Goal: Task Accomplishment & Management: Complete application form

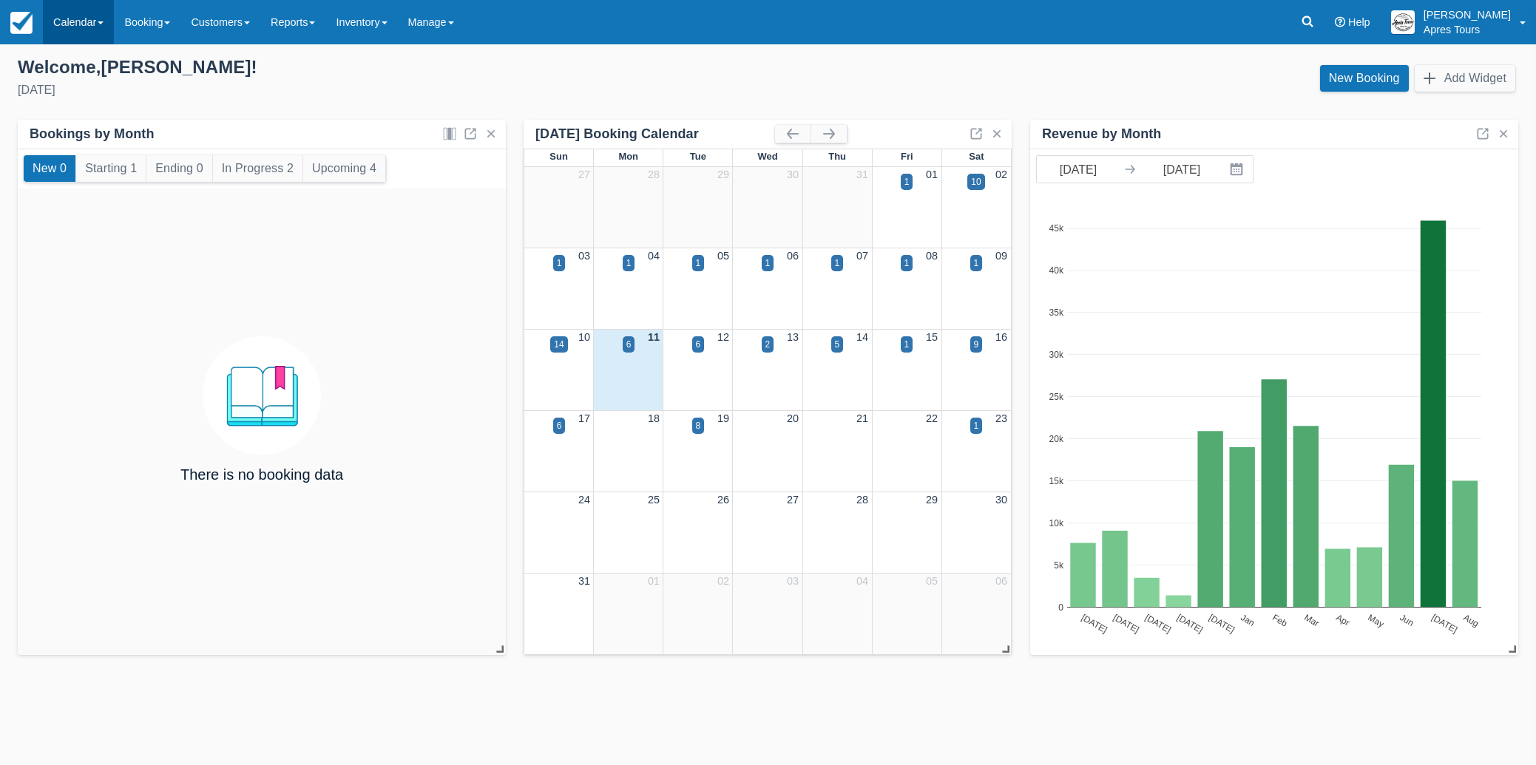
click at [60, 24] on link "Calendar" at bounding box center [78, 22] width 71 height 44
click at [80, 142] on link "Month" at bounding box center [102, 139] width 117 height 31
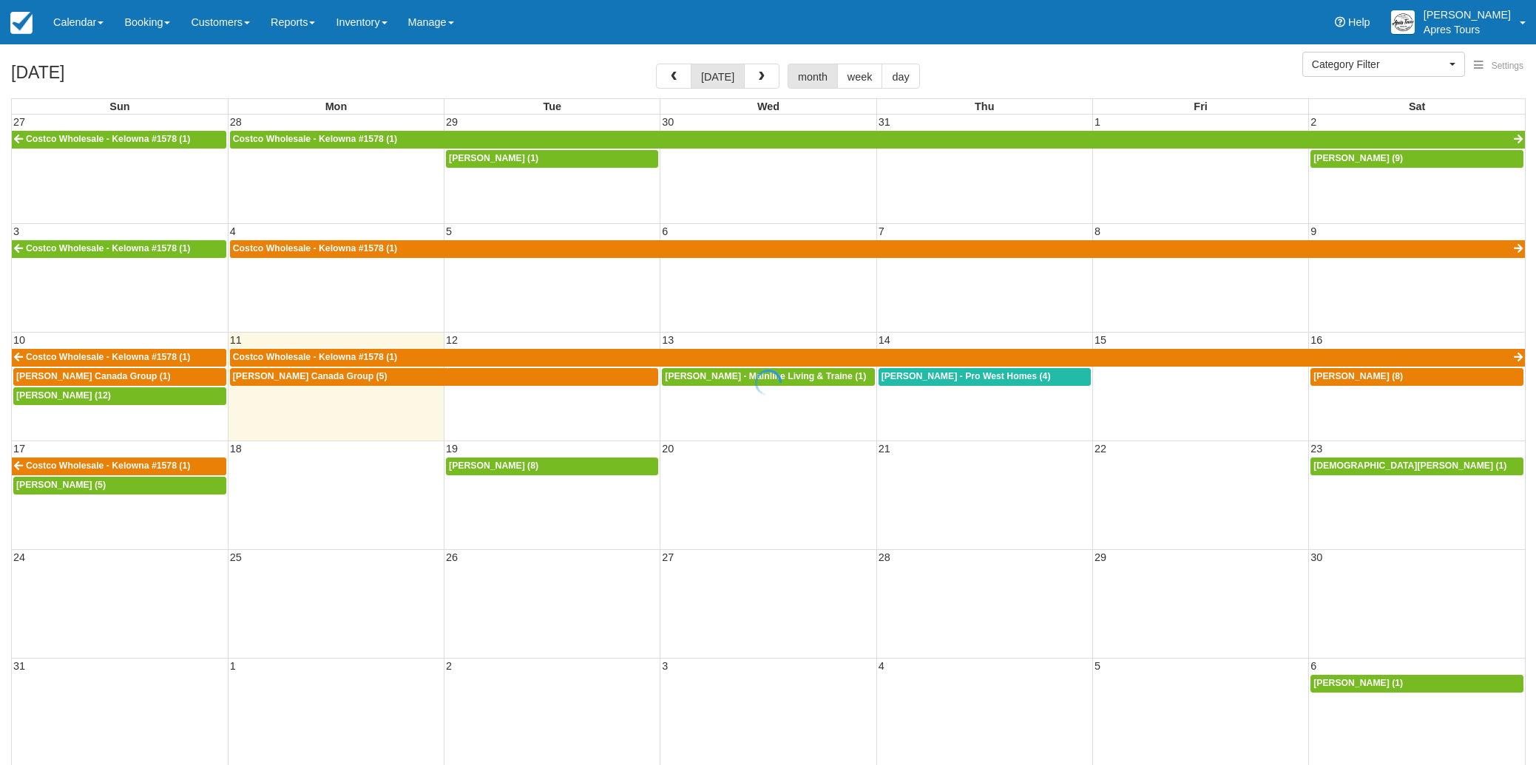
select select
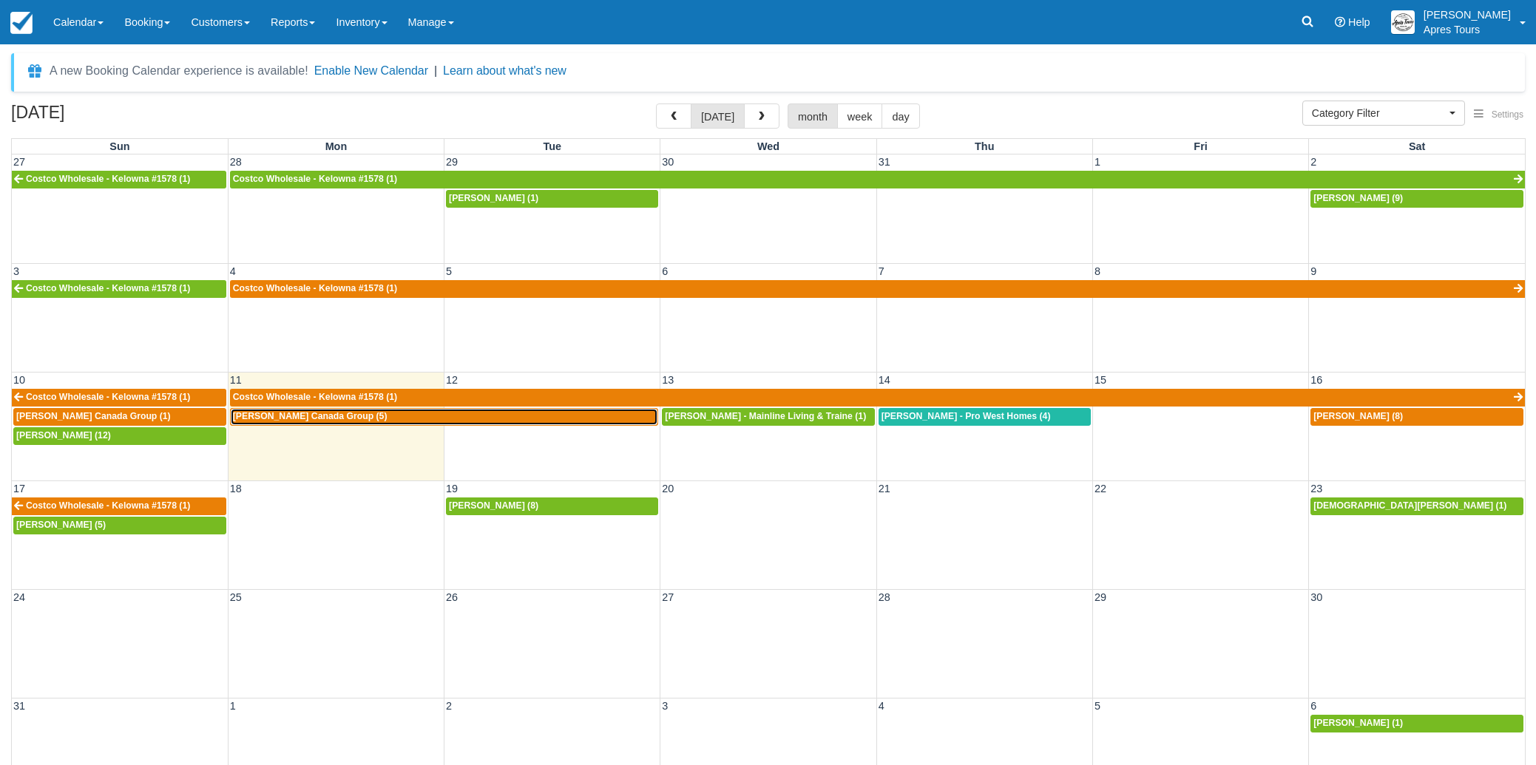
click at [380, 422] on div "Brad Attwood - Earls Canada Group (5)" at bounding box center [444, 417] width 423 height 12
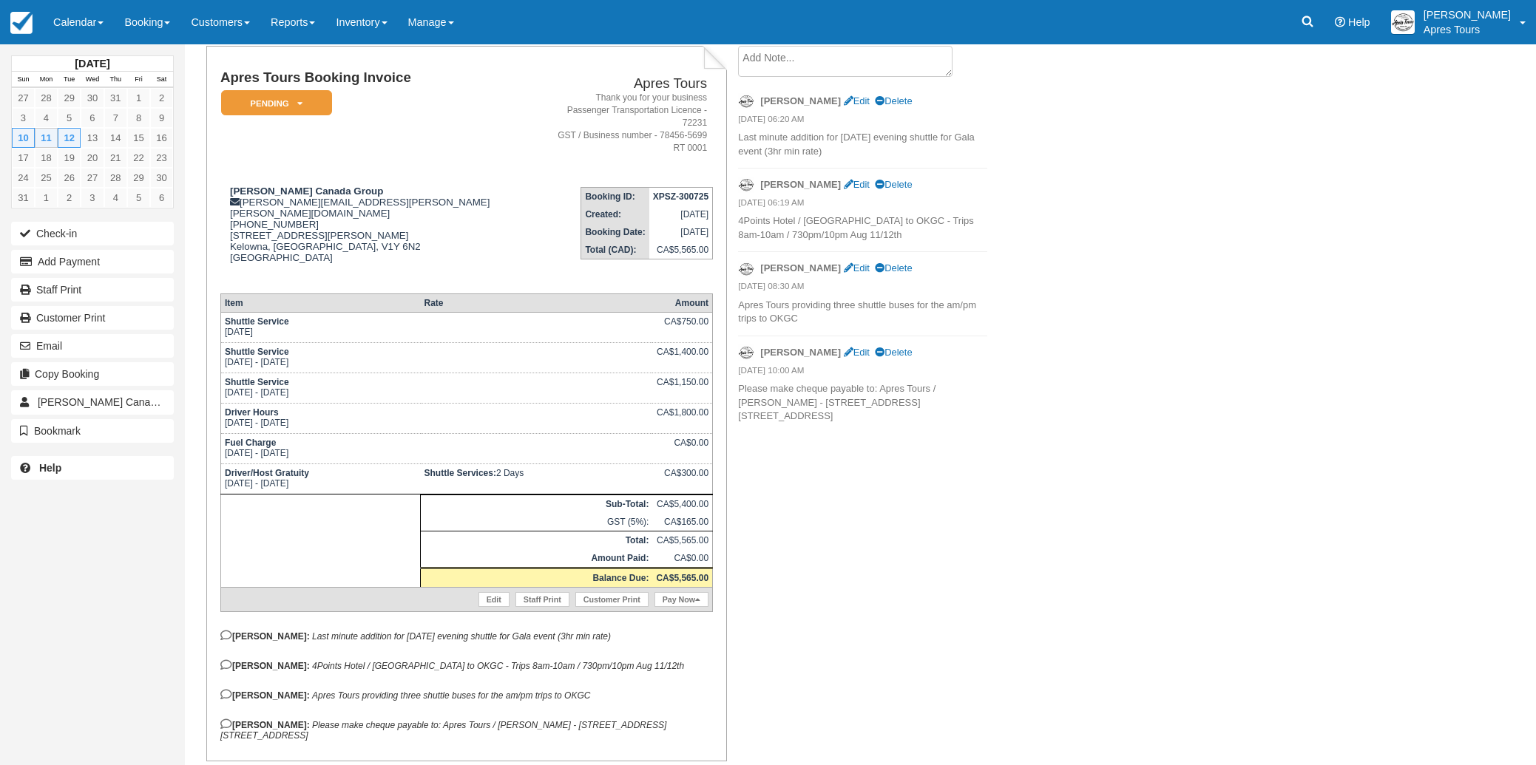
scroll to position [88, 0]
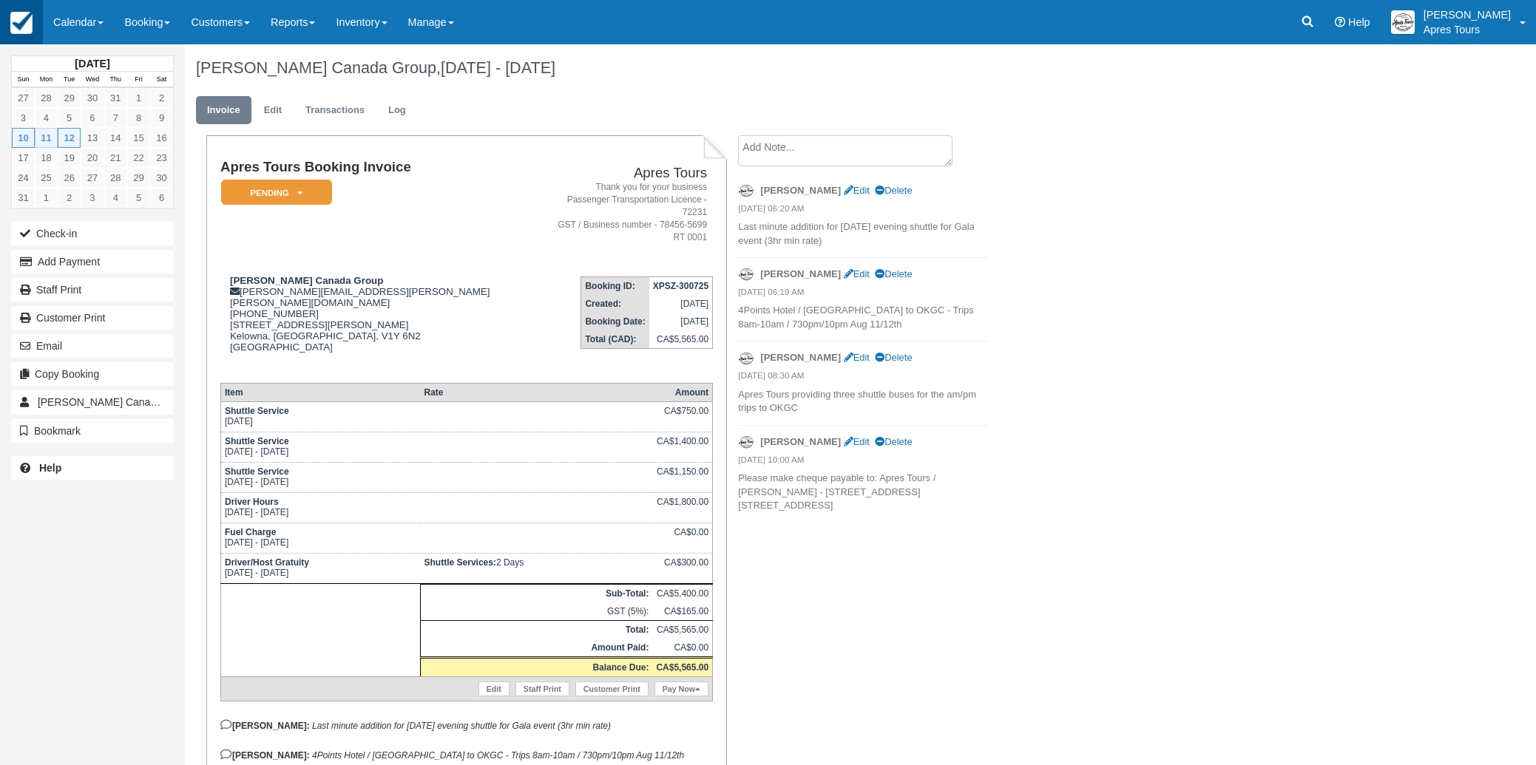
scroll to position [88, 0]
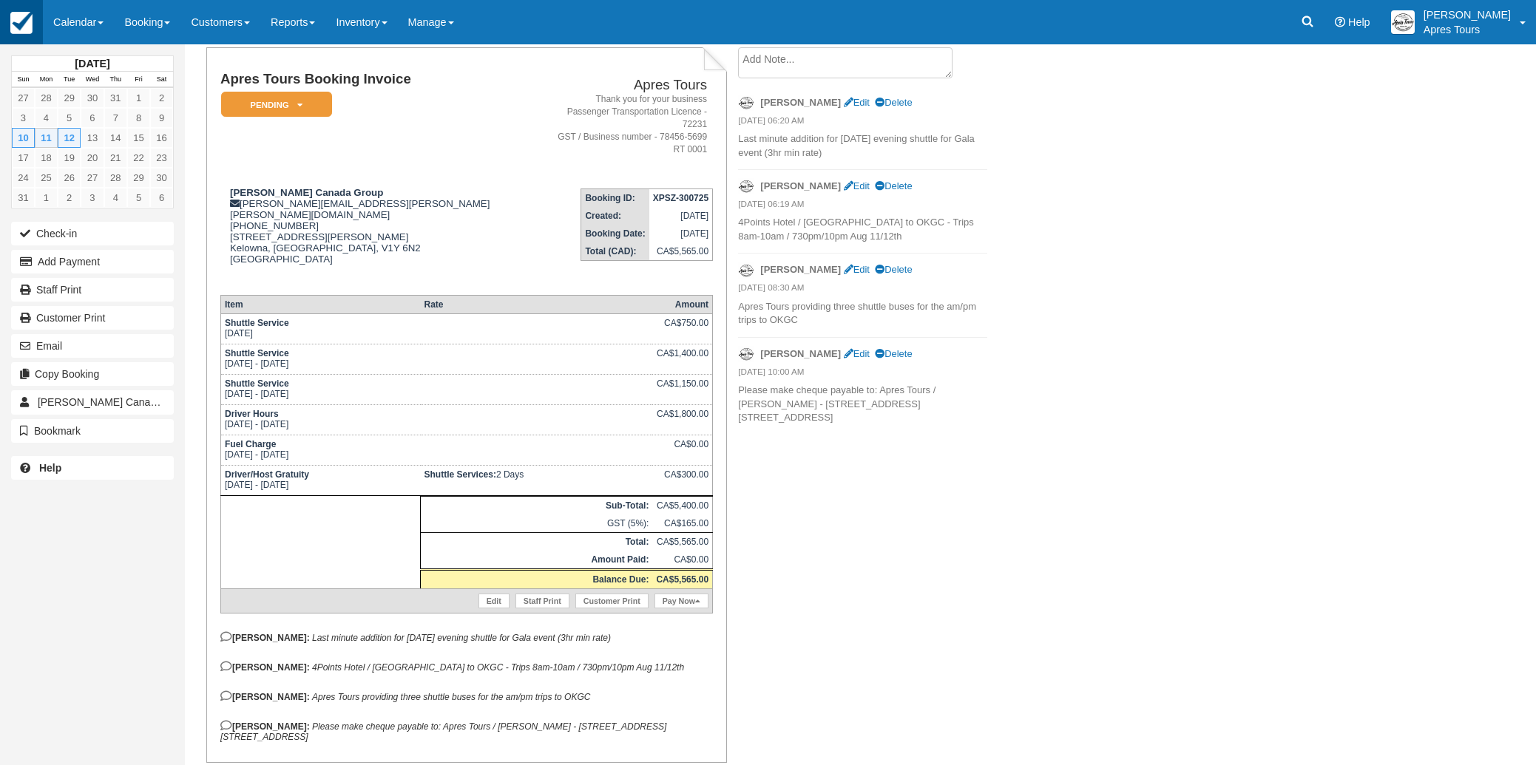
click at [18, 24] on img at bounding box center [21, 23] width 22 height 22
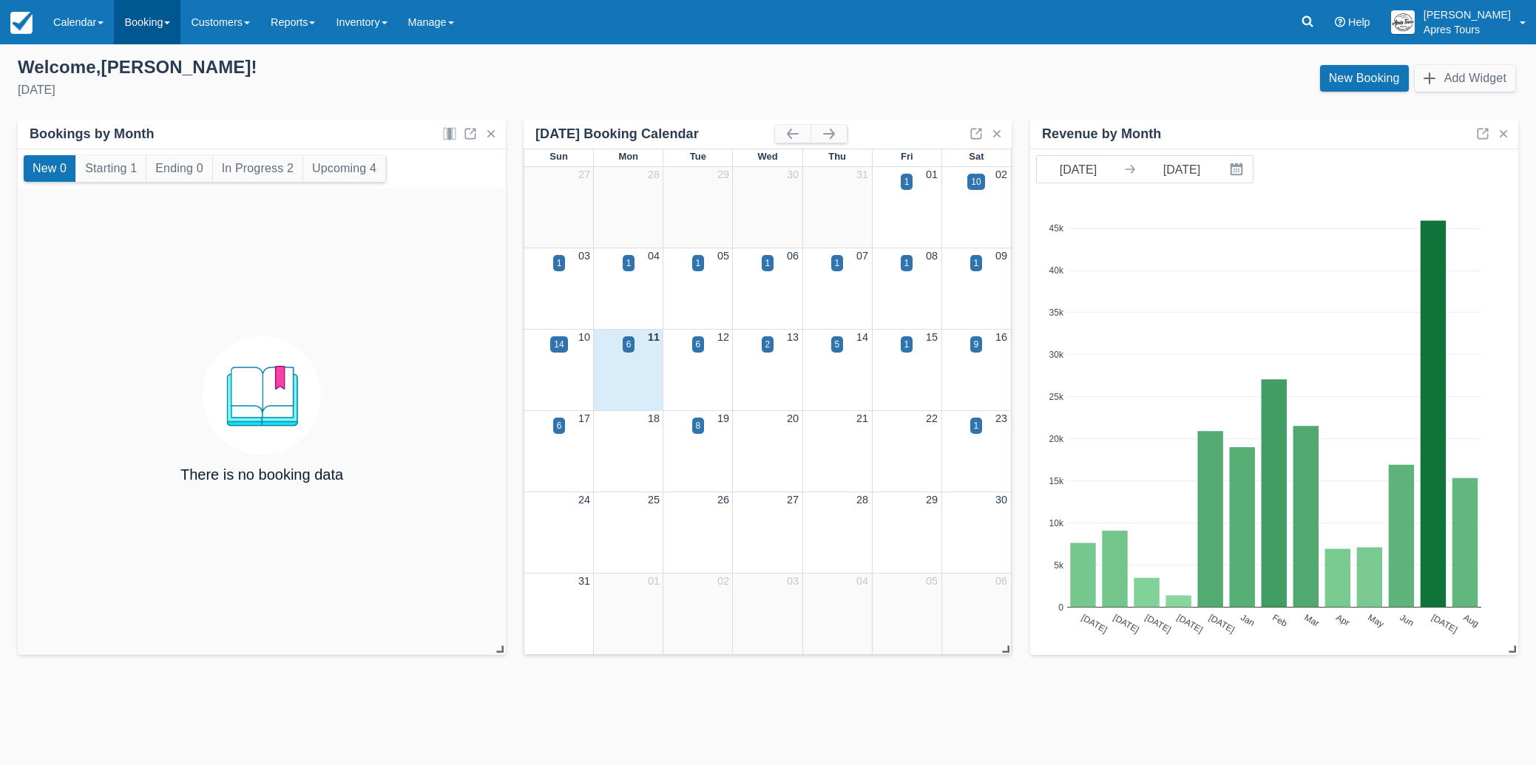
click at [139, 24] on link "Booking" at bounding box center [147, 22] width 67 height 44
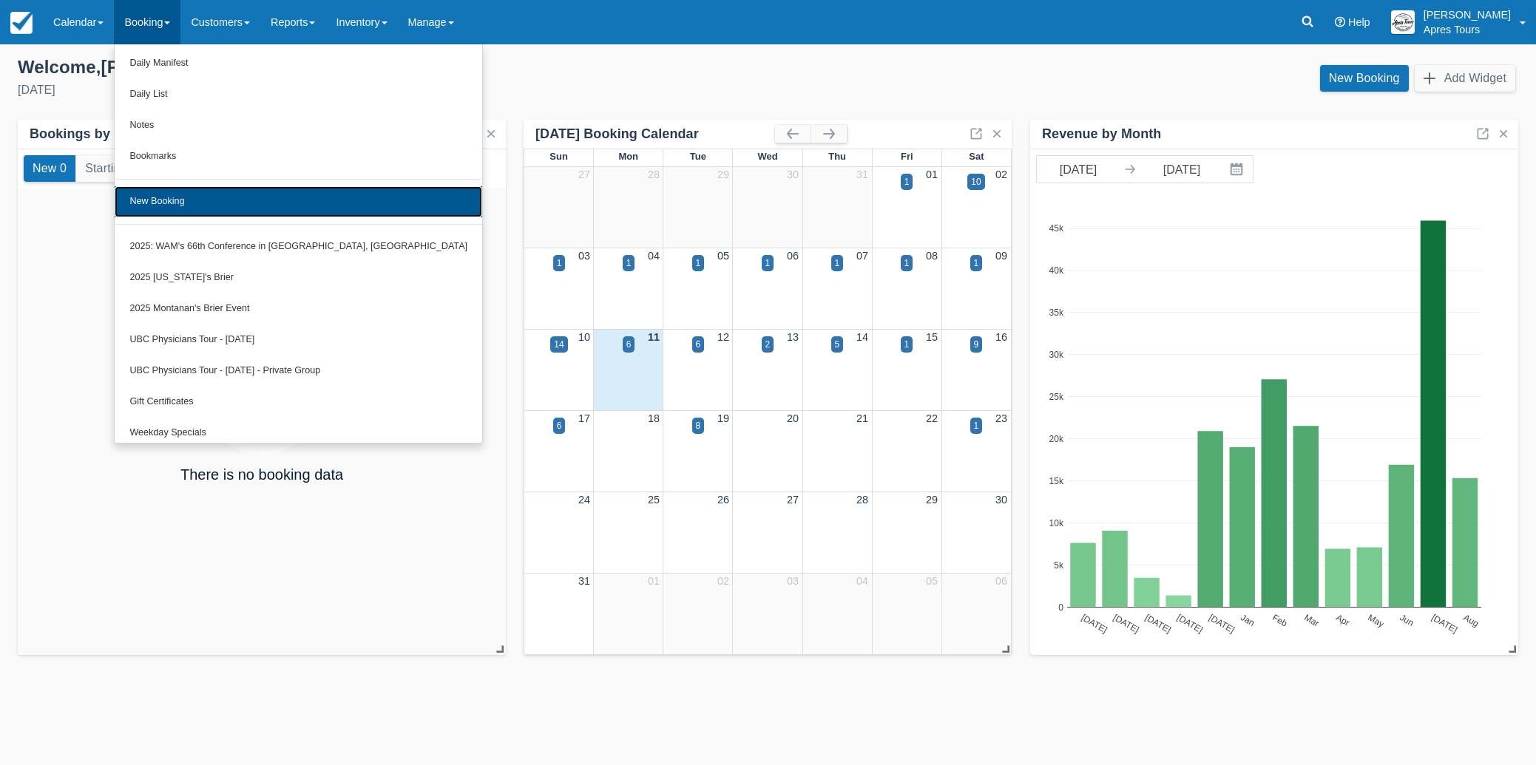
click at [172, 208] on link "New Booking" at bounding box center [298, 201] width 367 height 31
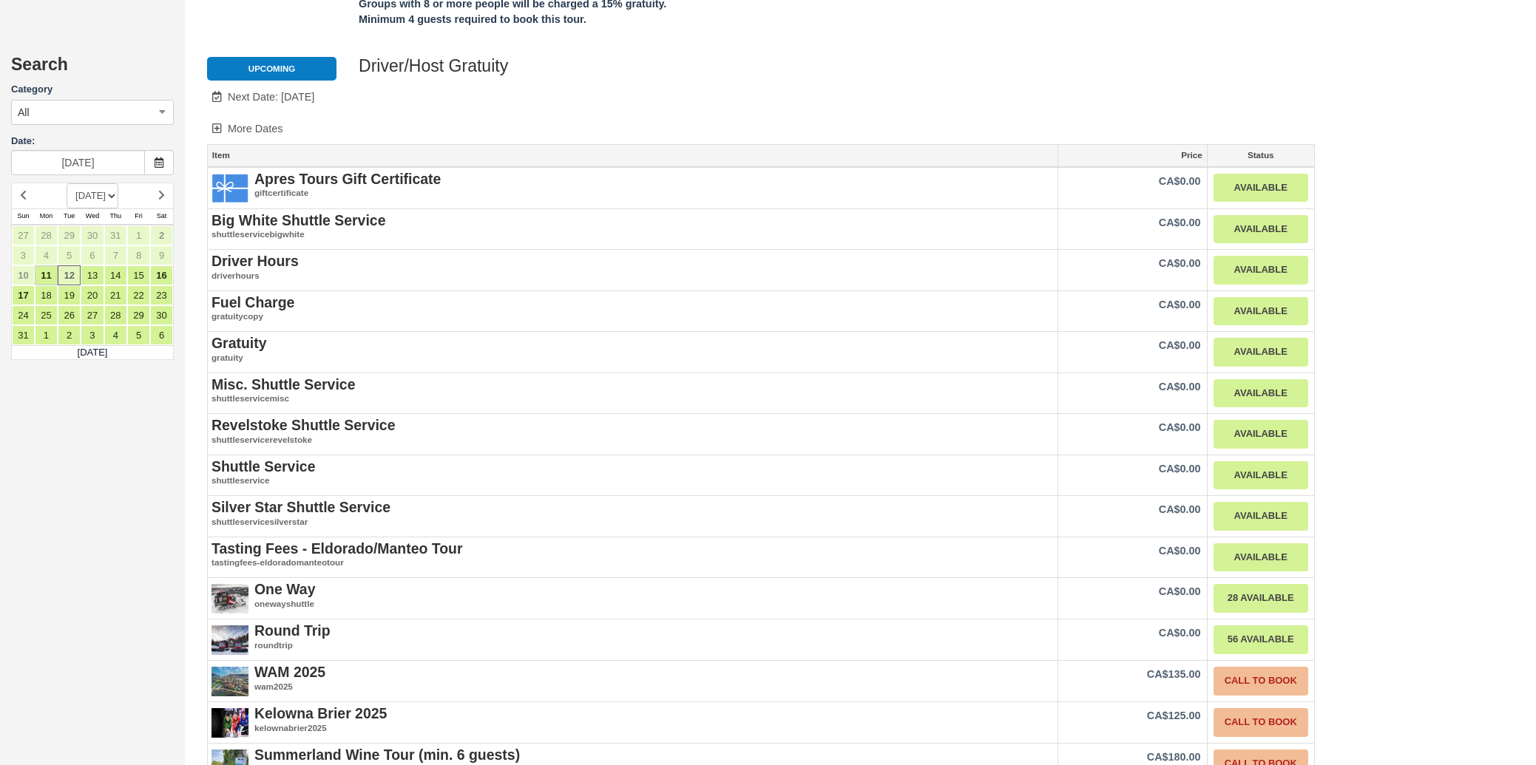
scroll to position [1711, 0]
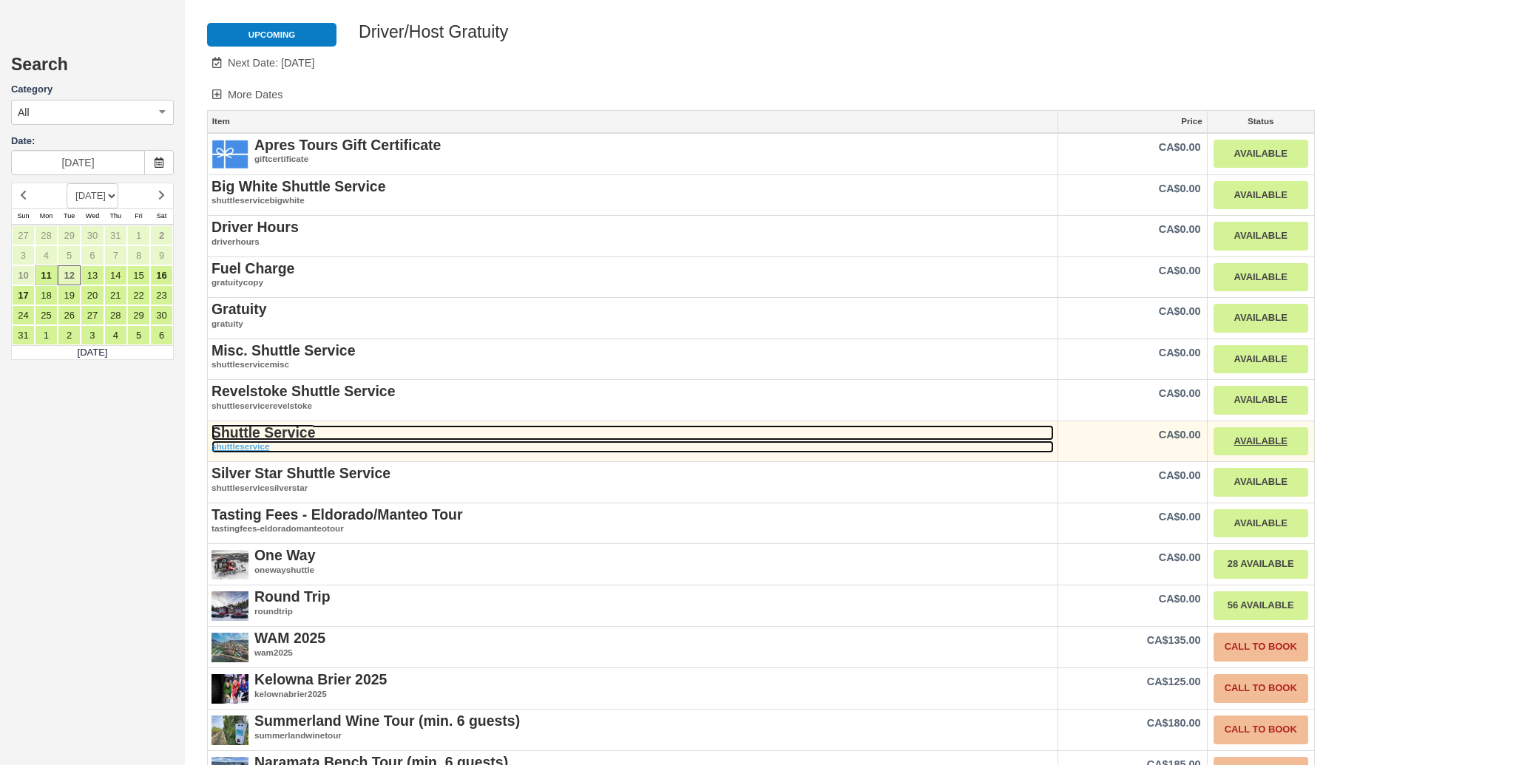
click at [254, 424] on strong "Shuttle Service" at bounding box center [263, 432] width 104 height 16
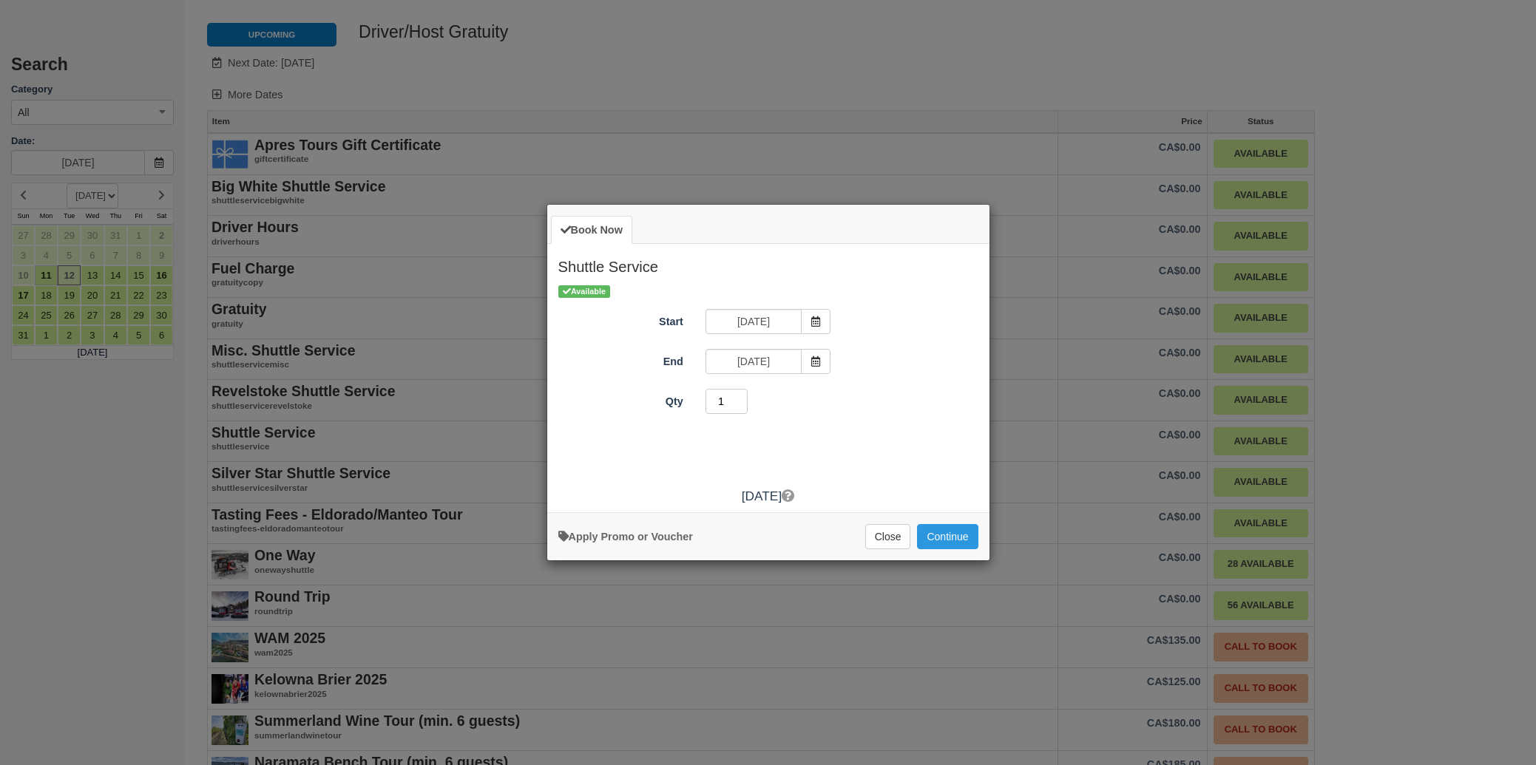
type input "1"
click at [742, 407] on input "1" at bounding box center [726, 401] width 43 height 25
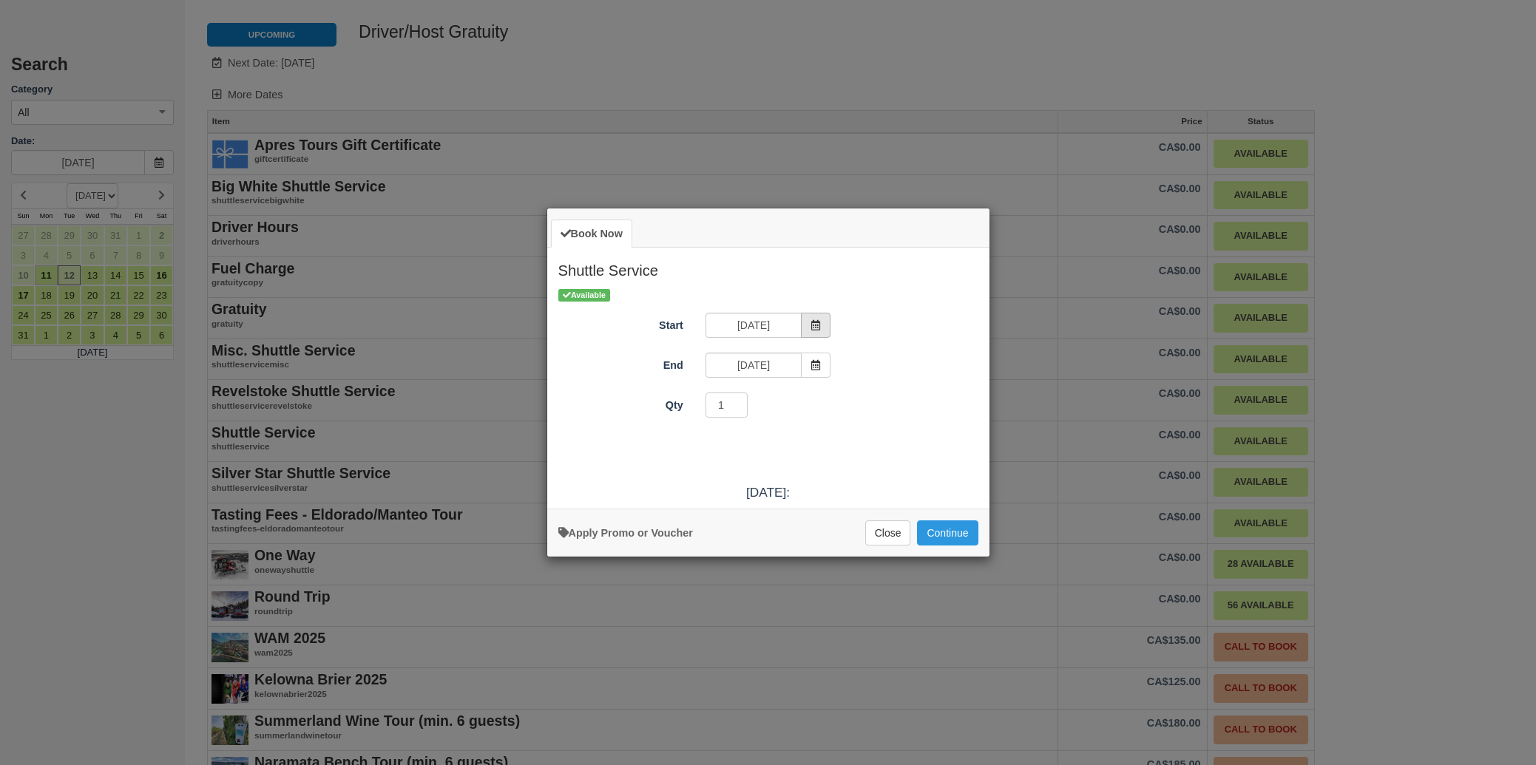
click at [820, 326] on icon "Item Modal" at bounding box center [815, 325] width 10 height 10
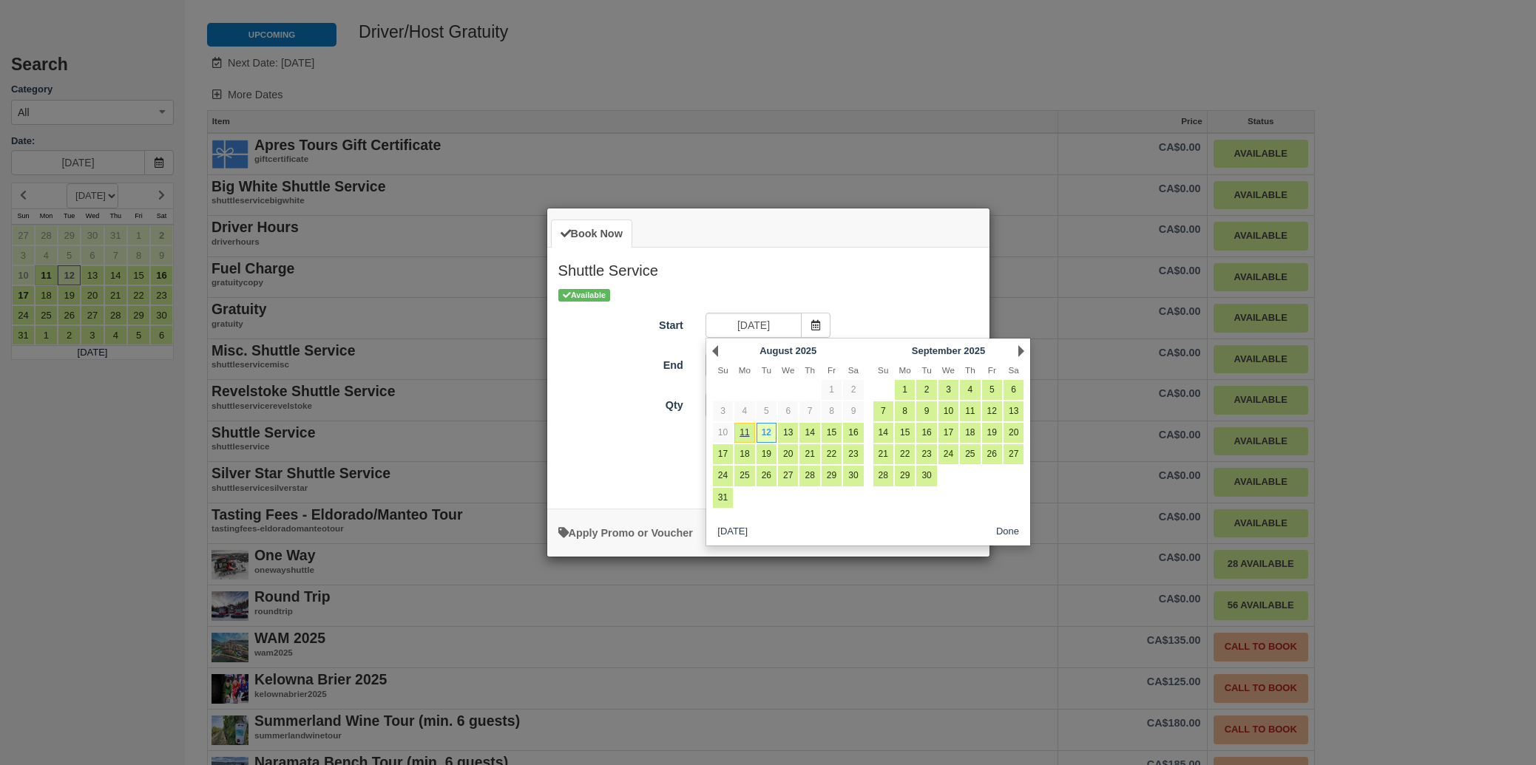
click at [1016, 352] on div "Next September 2025" at bounding box center [948, 351] width 160 height 21
click at [1019, 351] on link "Next" at bounding box center [1021, 351] width 6 height 12
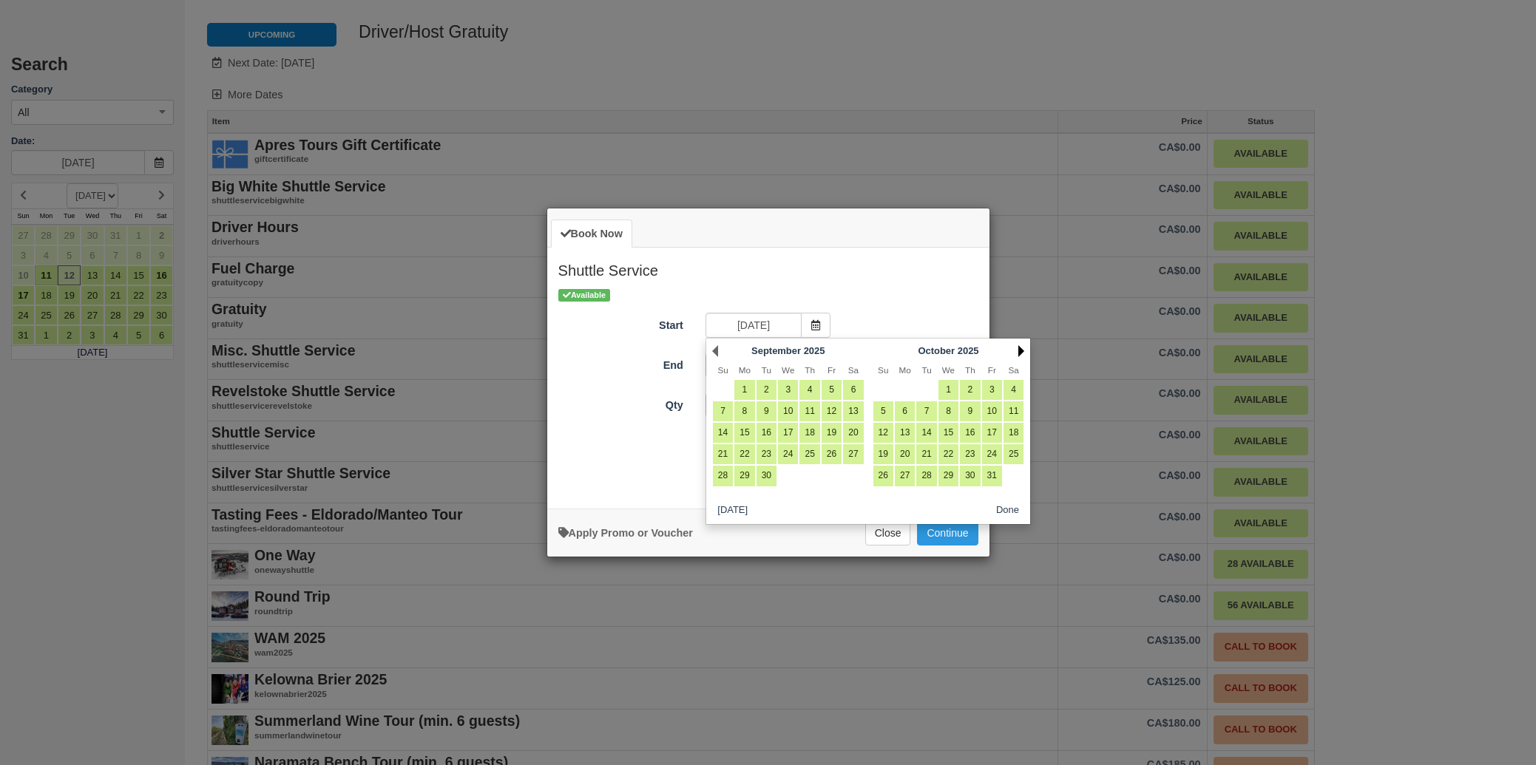
click at [1019, 351] on link "Next" at bounding box center [1021, 351] width 6 height 12
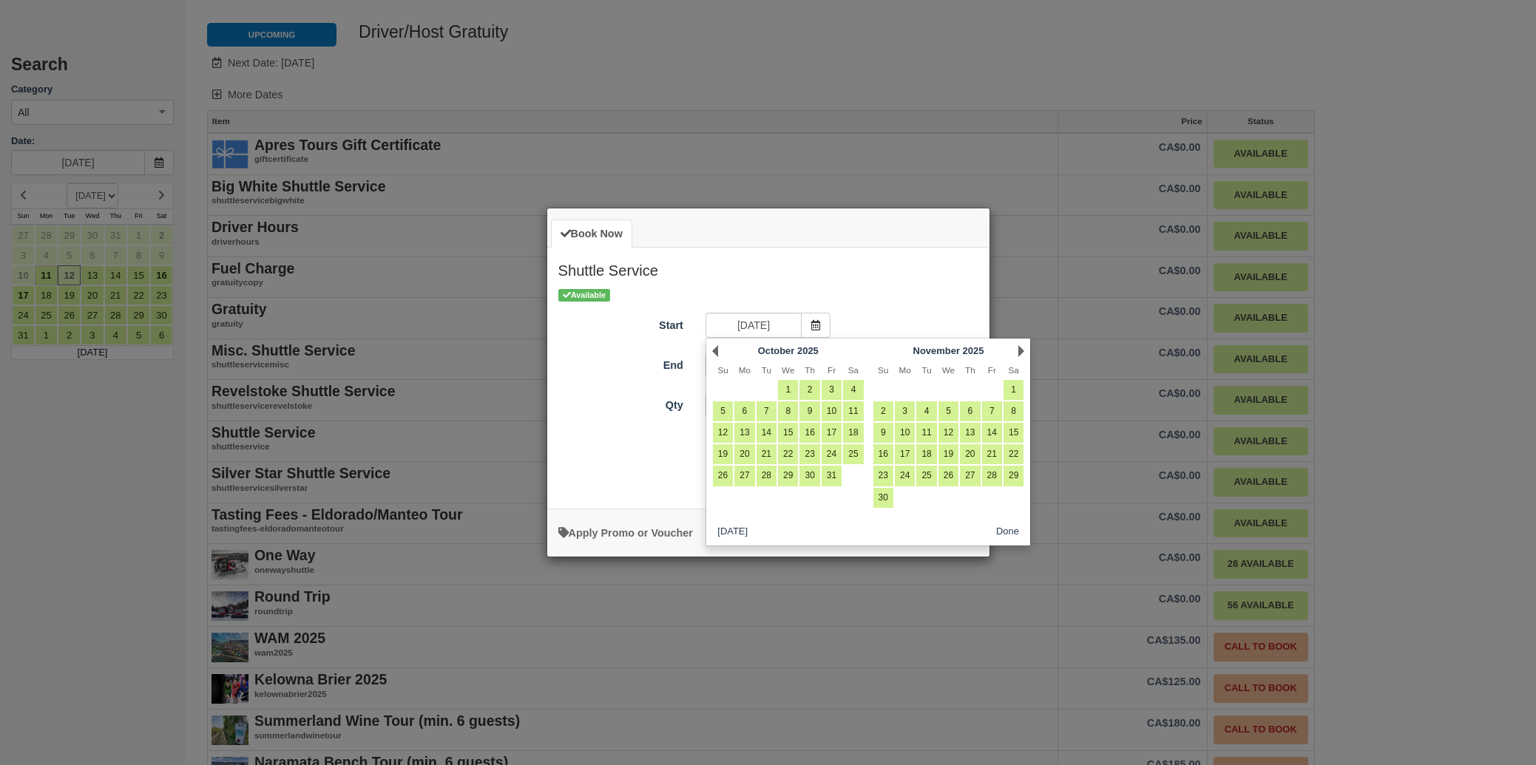
click at [1019, 351] on link "Next" at bounding box center [1021, 351] width 6 height 12
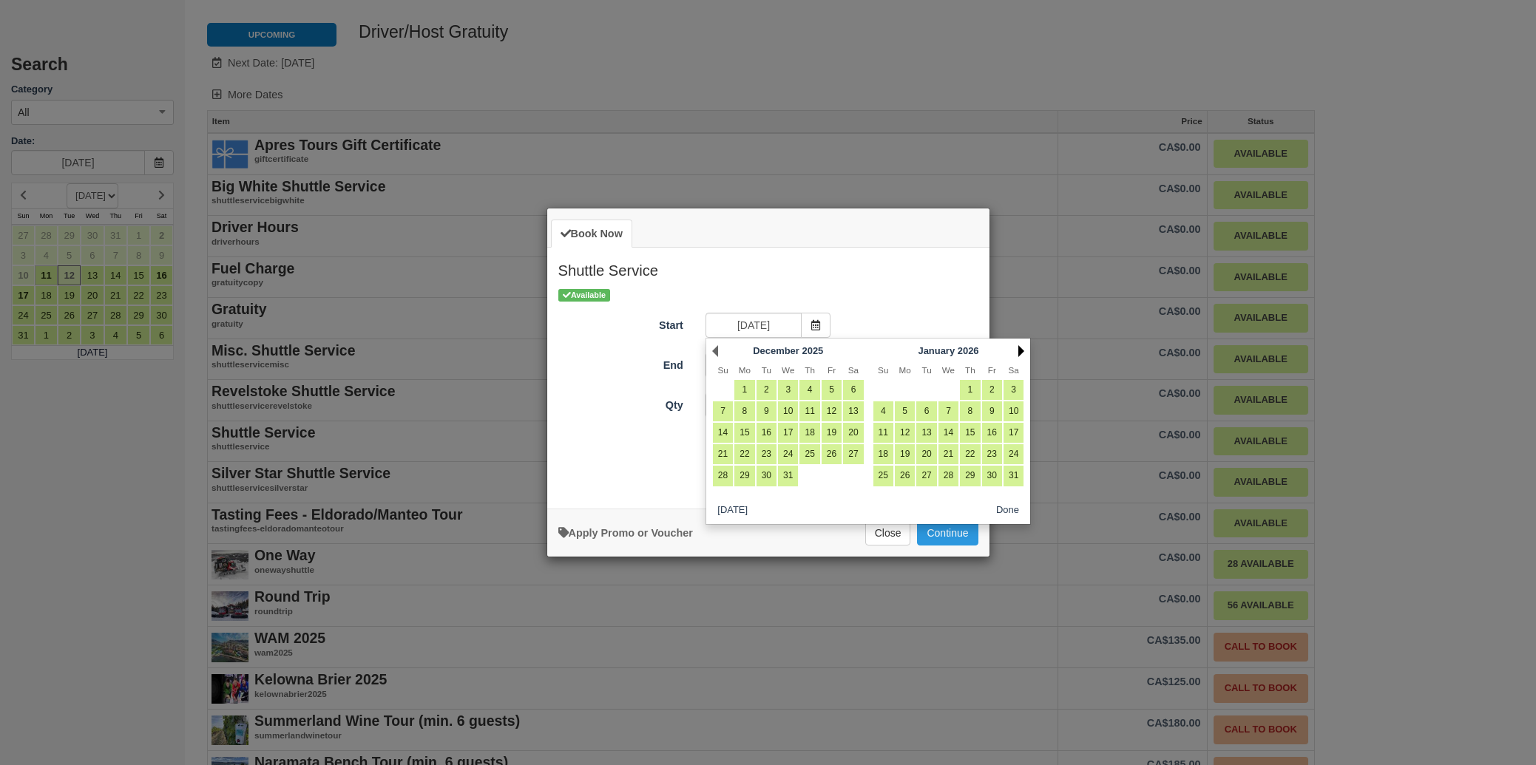
click at [1020, 350] on link "Next" at bounding box center [1021, 351] width 6 height 12
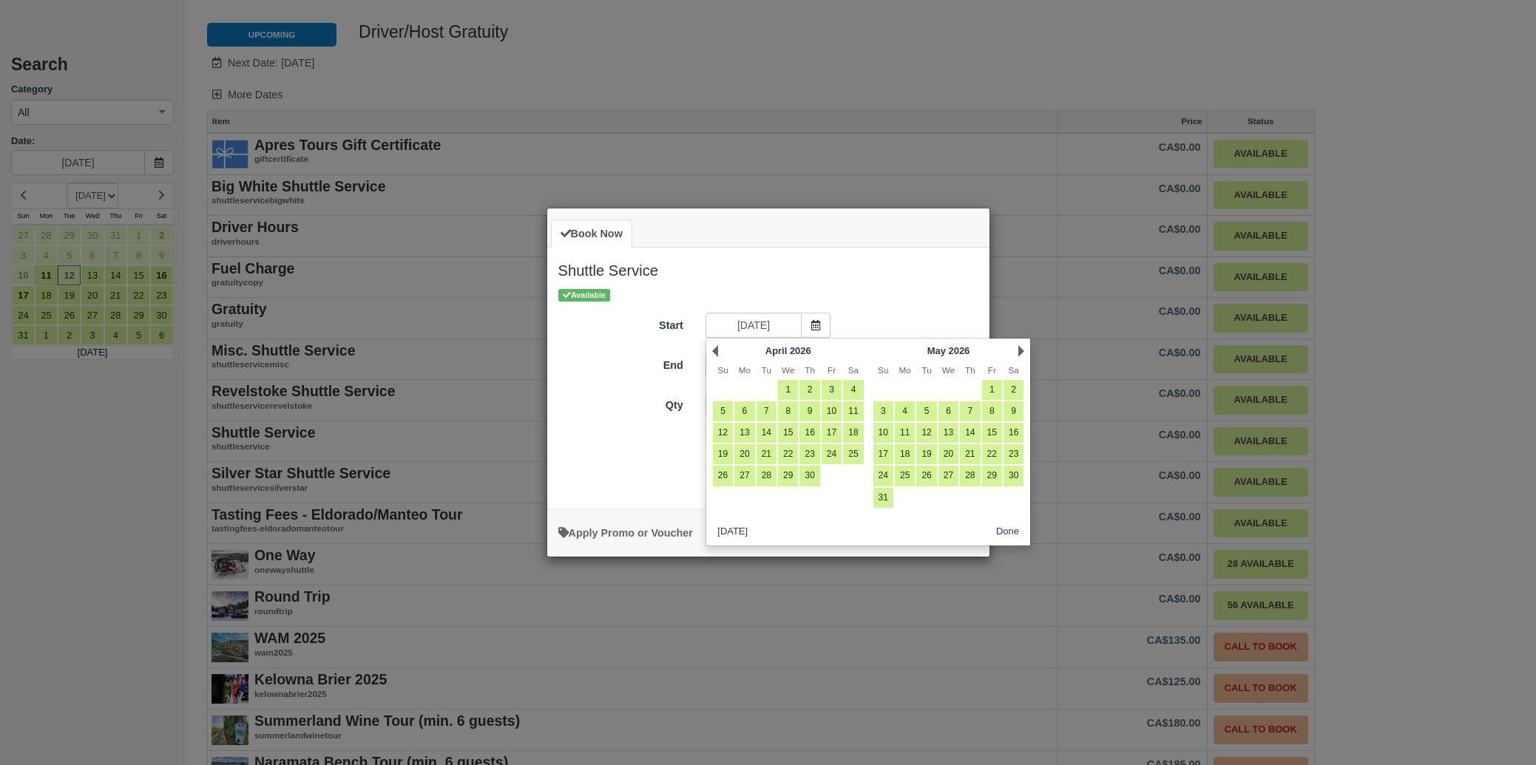
click at [1020, 350] on link "Next" at bounding box center [1021, 351] width 6 height 12
click at [1016, 438] on link "20" at bounding box center [1013, 433] width 20 height 20
type input "[DATE]"
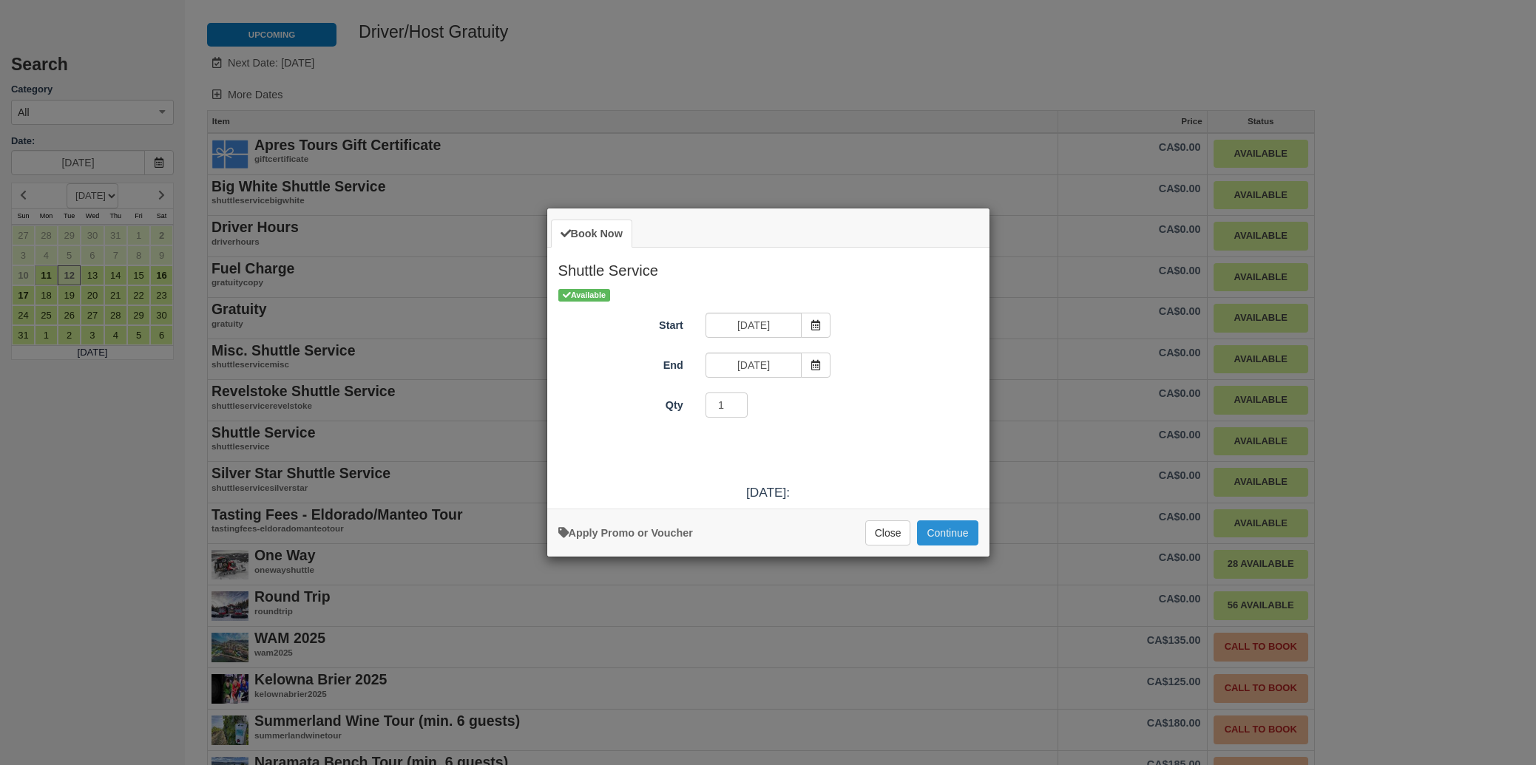
click at [942, 537] on button "Continue" at bounding box center [947, 533] width 61 height 25
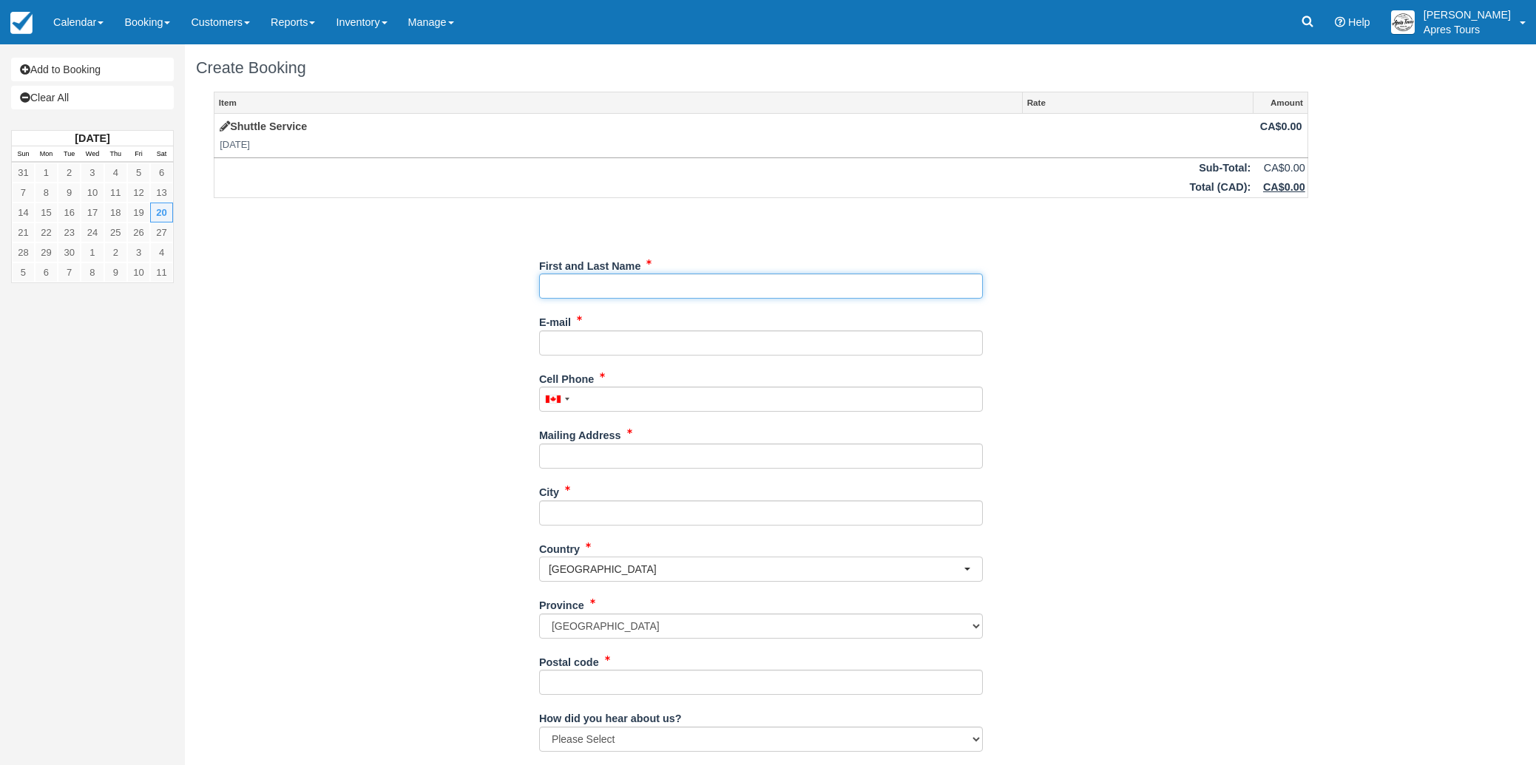
click at [702, 282] on input "First and Last Name" at bounding box center [761, 286] width 444 height 25
type input "[PERSON_NAME] & [PERSON_NAME] Wedding"
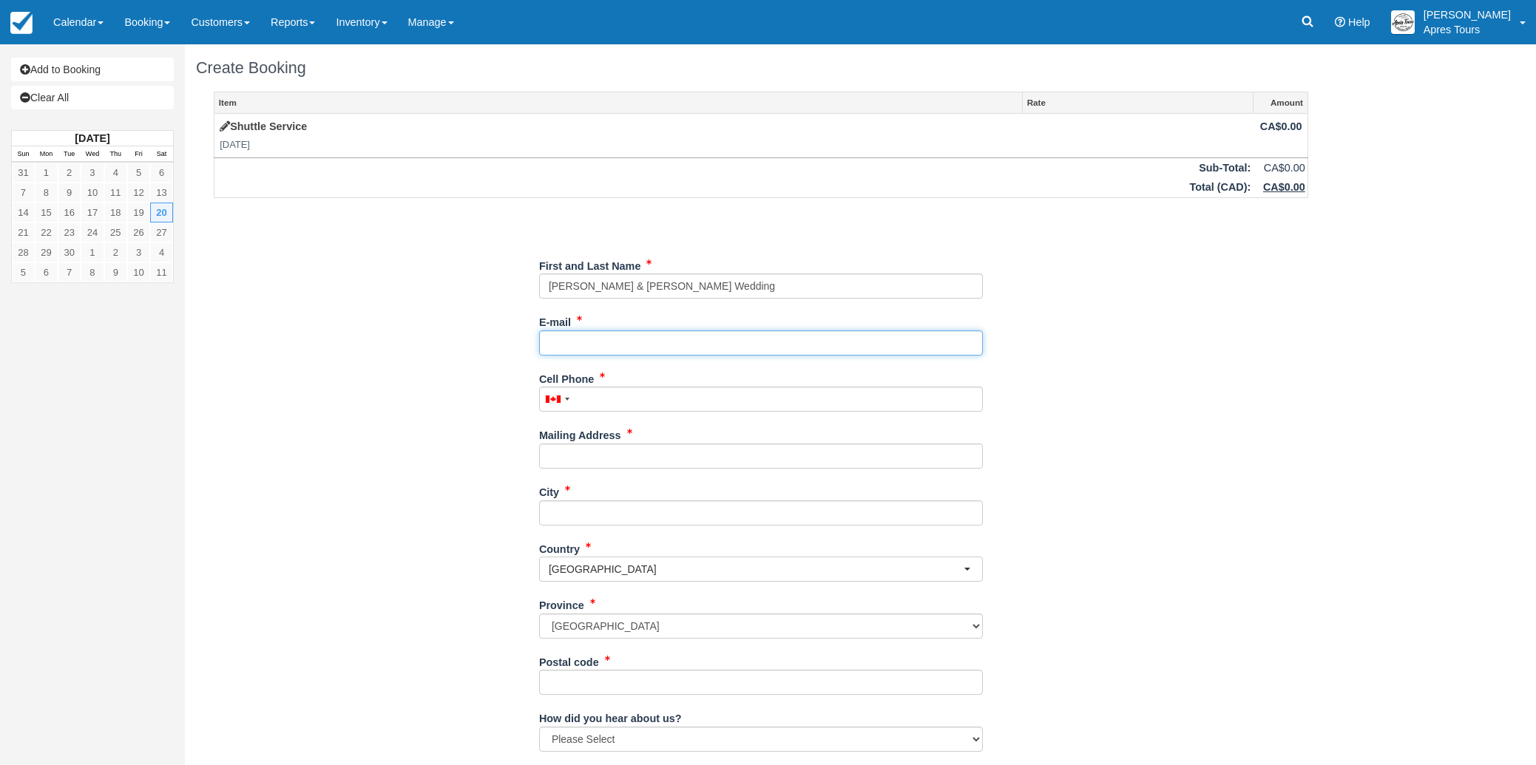
click at [553, 347] on input "E-mail" at bounding box center [761, 342] width 444 height 25
paste input "[EMAIL_ADDRESS][DOMAIN_NAME]"
type input "[EMAIL_ADDRESS][DOMAIN_NAME]"
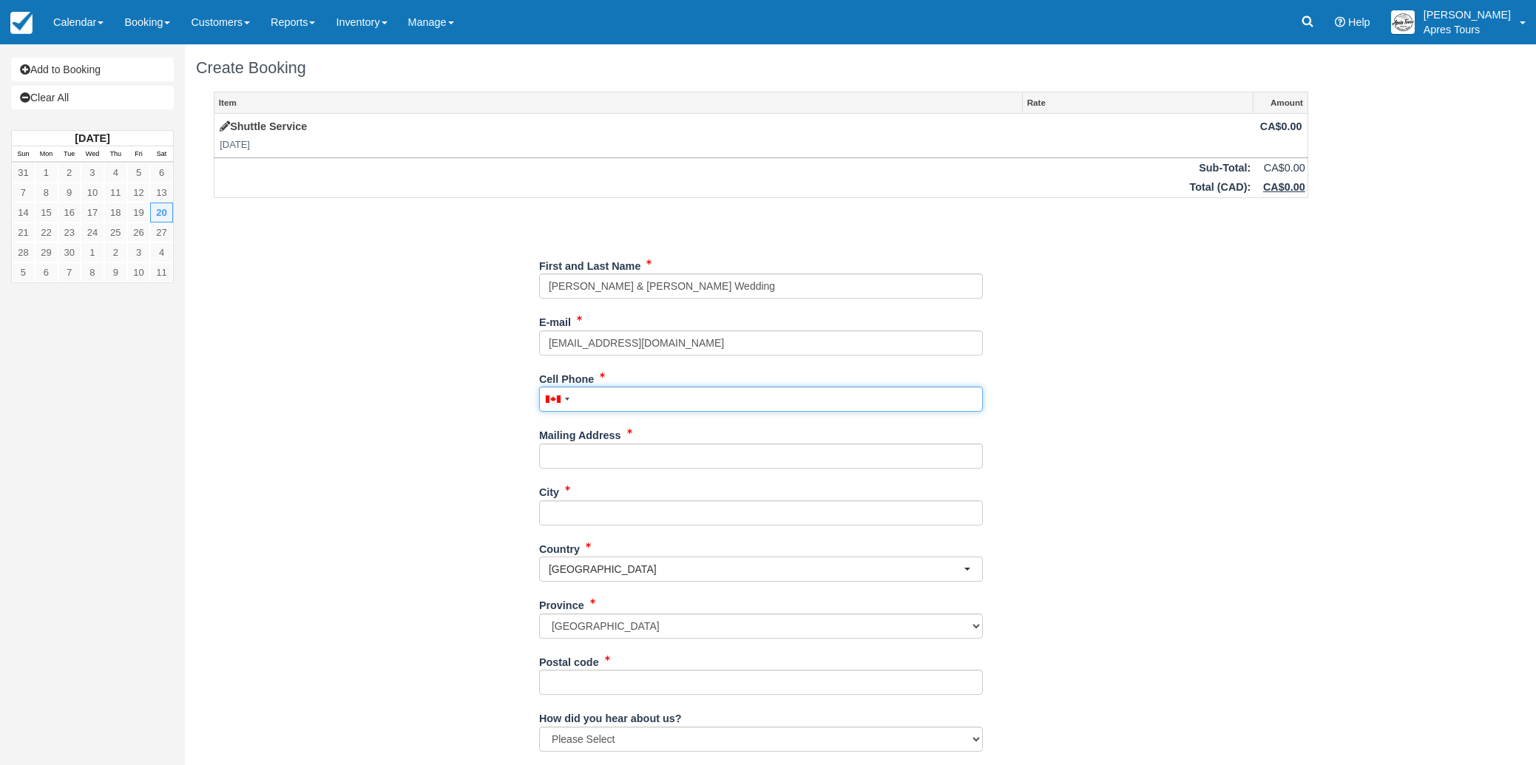
click at [606, 401] on input "Cell Phone" at bounding box center [761, 399] width 444 height 25
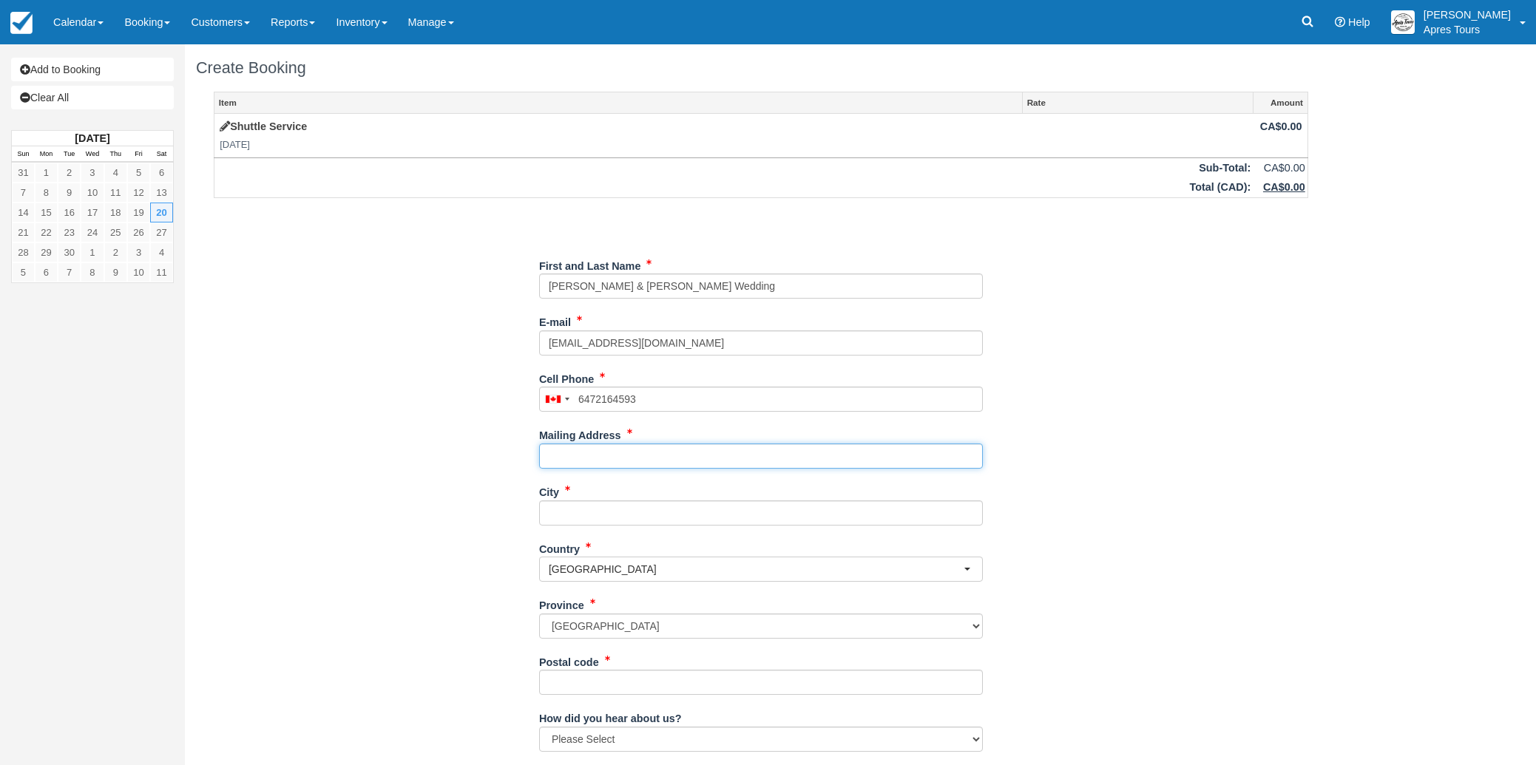
type input "[PHONE_NUMBER]"
click at [582, 462] on input "Mailing Address" at bounding box center [761, 456] width 444 height 25
type input "1234 St"
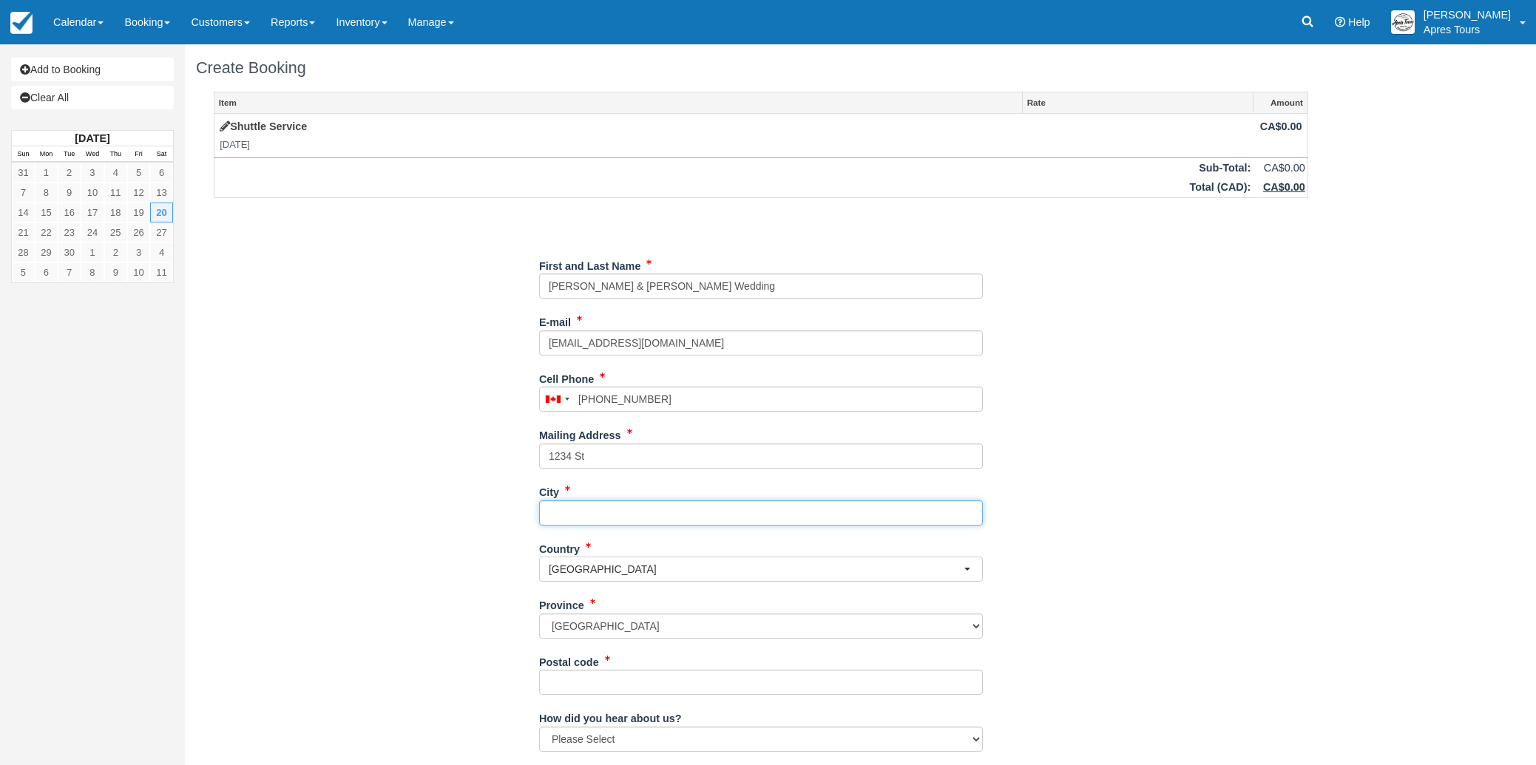
click at [588, 516] on input "City" at bounding box center [761, 513] width 444 height 25
type input "TBD"
click at [572, 677] on input "Postal code" at bounding box center [761, 682] width 444 height 25
type input "V1V 3C7"
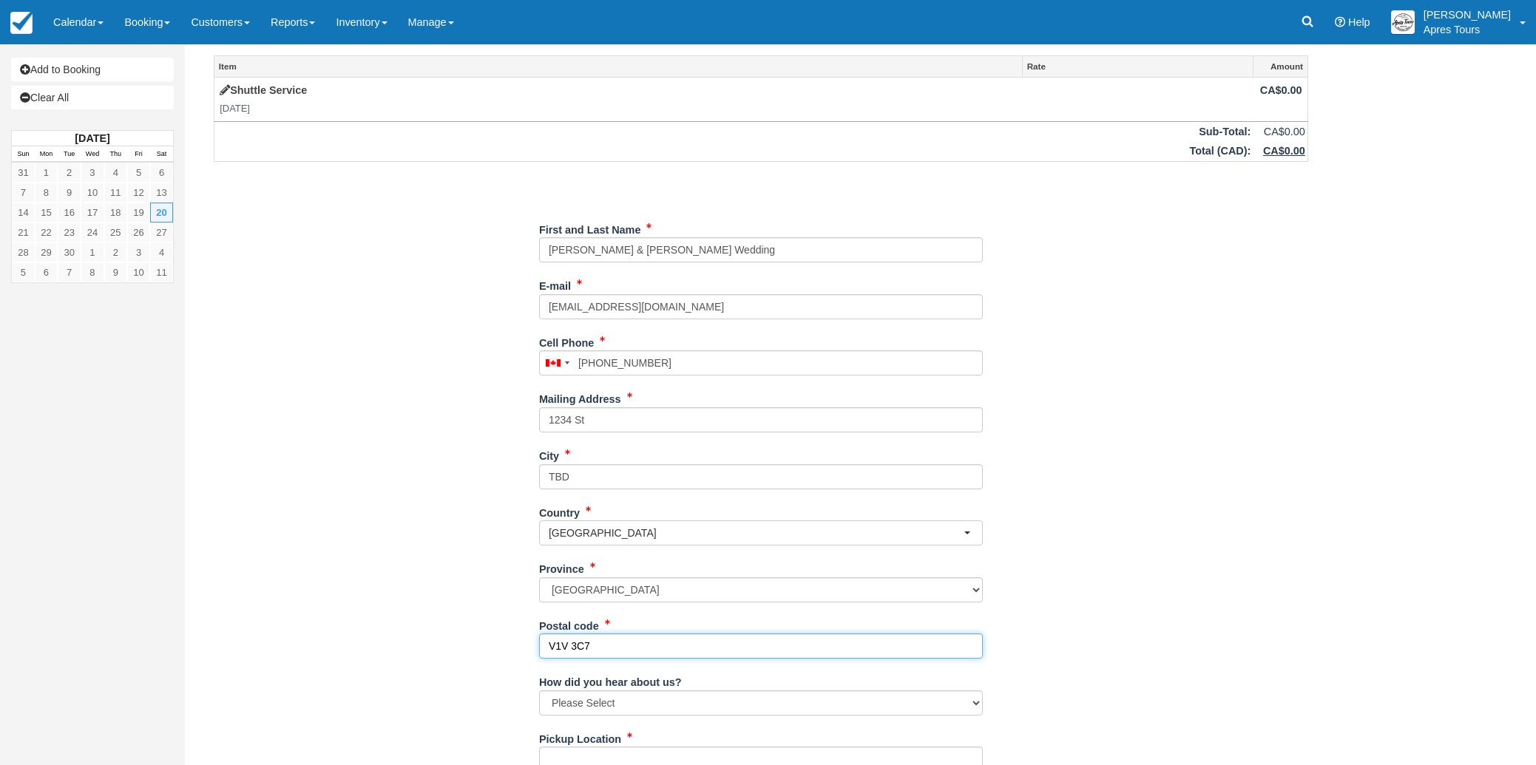
scroll to position [140, 0]
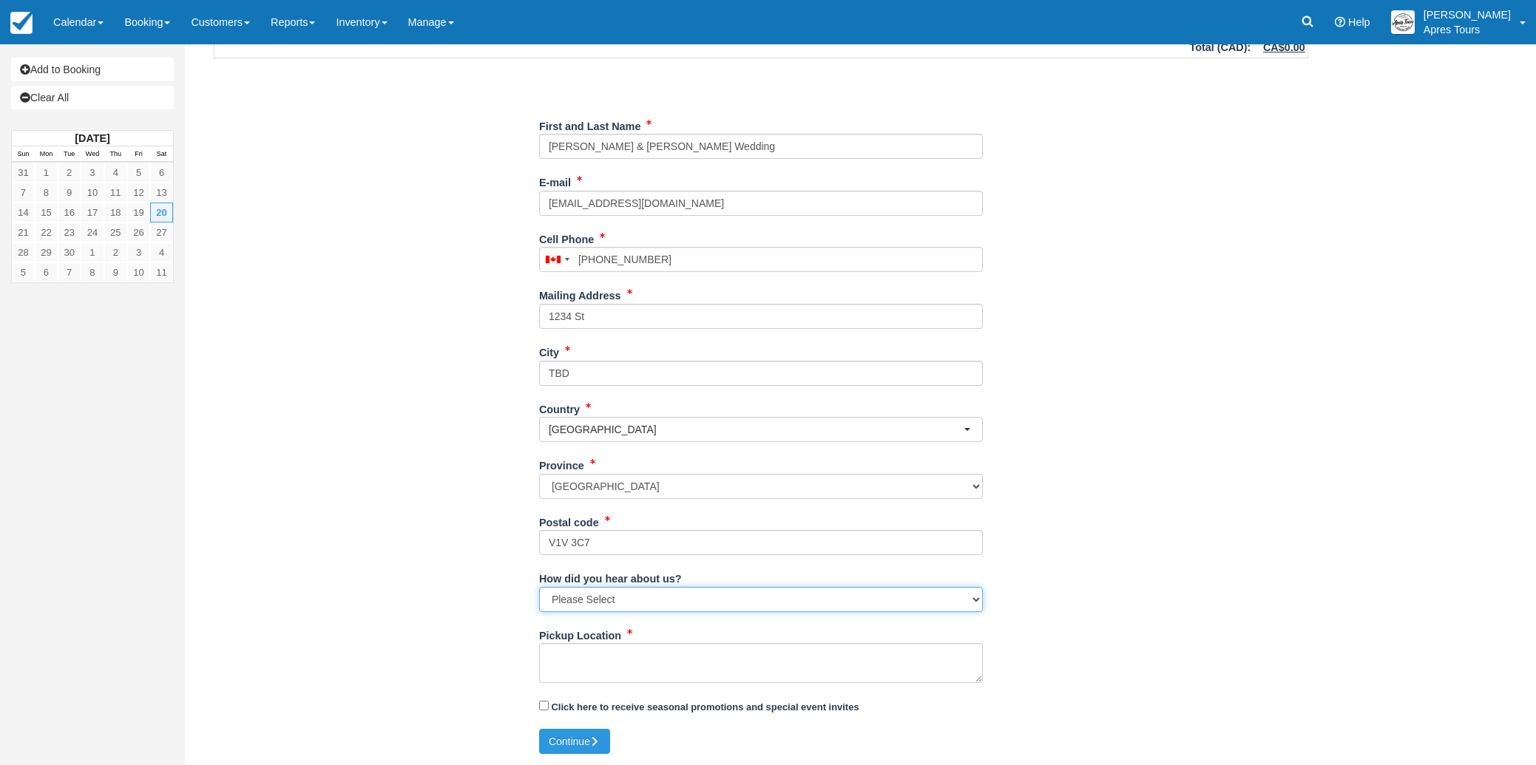
click at [681, 602] on select "Please Select Social Media Google Trip Advisor Referral - Friends/Family Repeat…" at bounding box center [761, 599] width 444 height 25
select select "Referral - Friends/Family"
click at [631, 654] on textarea "Pickup Location" at bounding box center [761, 663] width 444 height 40
type textarea "S"
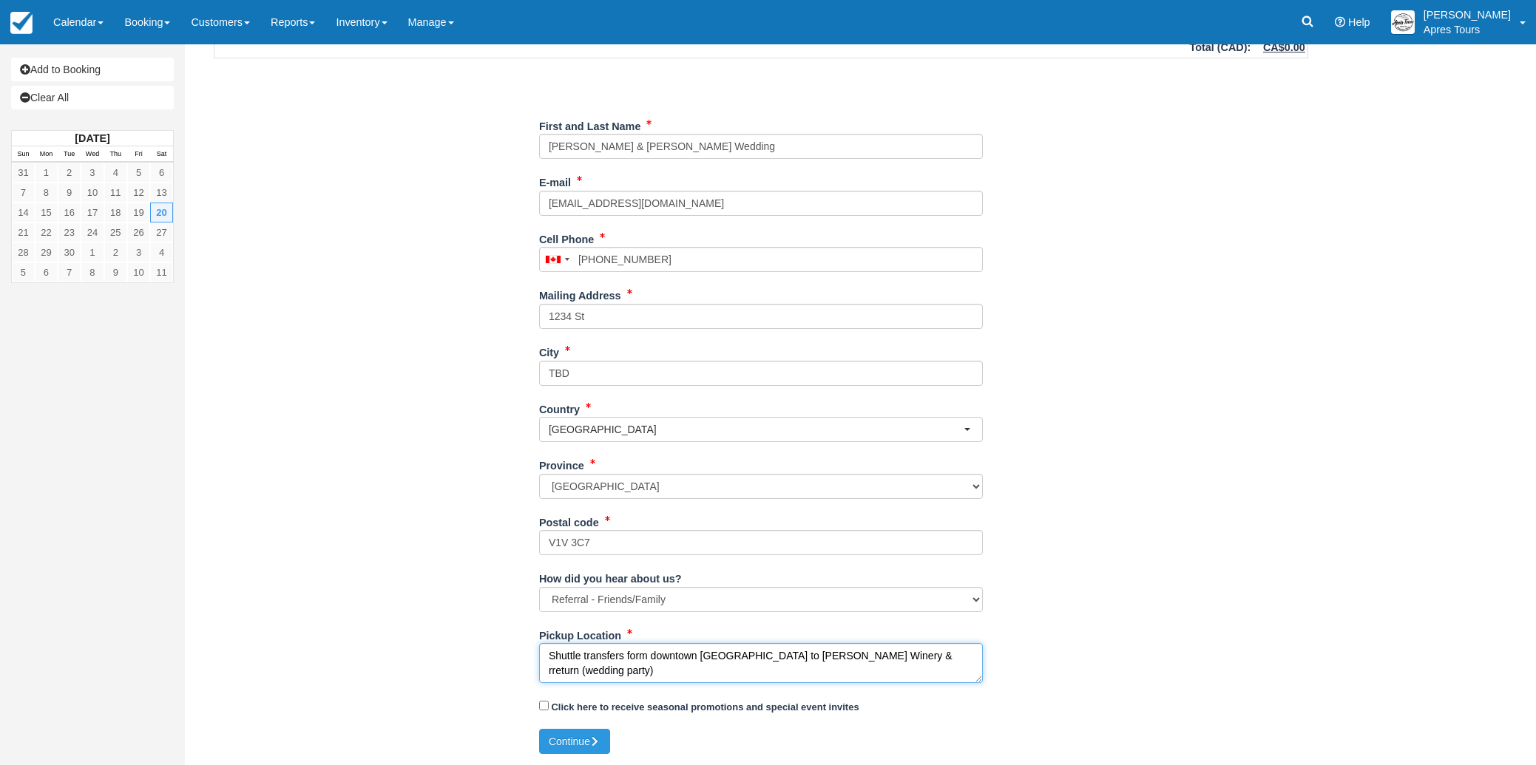
click at [853, 656] on textarea "Shuttle transfers form downtown Kelowna to Fitzpatrick Winery & rreturn (weddin…" at bounding box center [761, 663] width 444 height 40
type textarea "Shuttle transfers form downtown Kelowna to Fitzpatrick Winery & return (wedding…"
click at [573, 743] on button "Continue" at bounding box center [574, 741] width 71 height 25
type input "+16472164593"
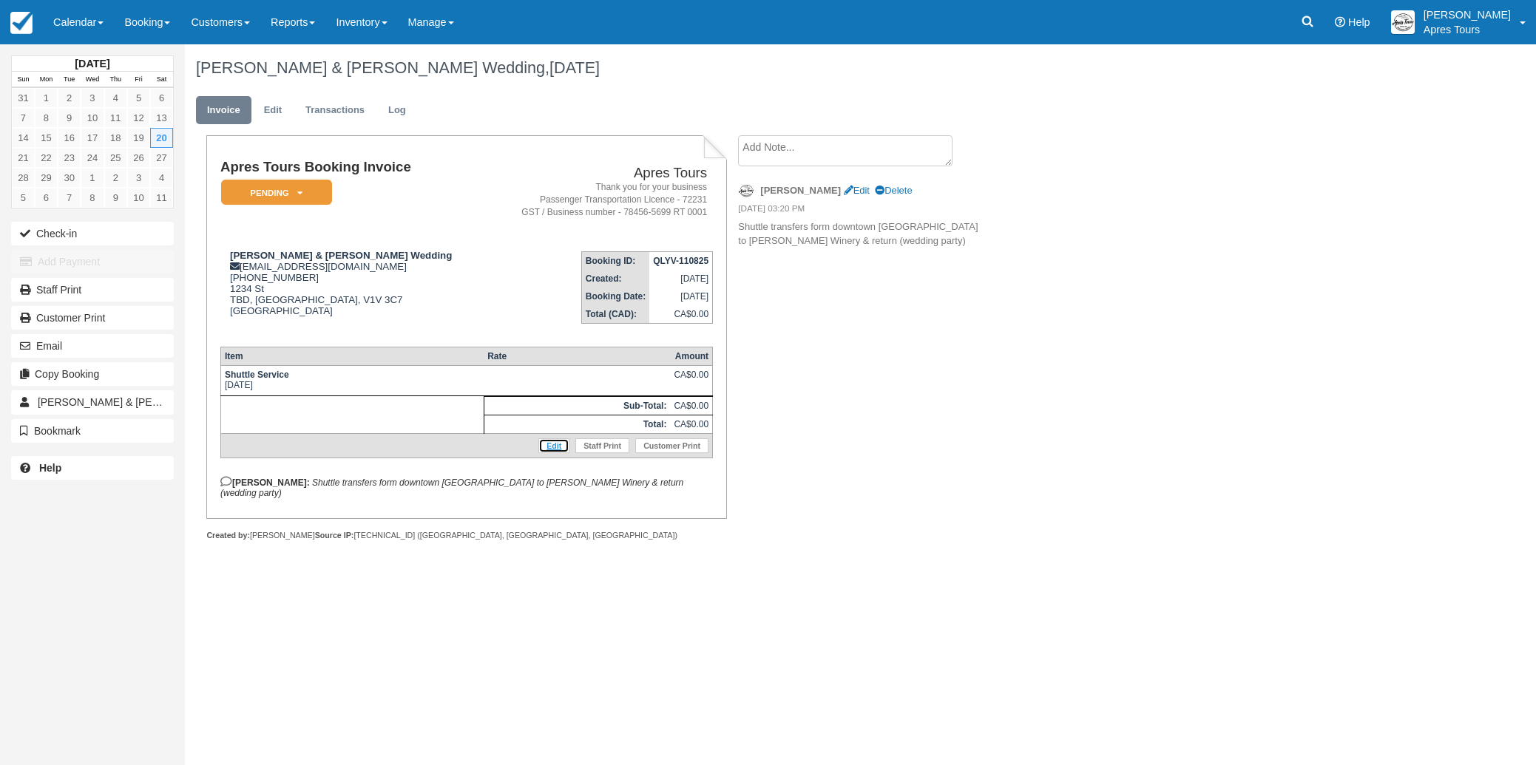
click at [551, 453] on link "Edit" at bounding box center [553, 445] width 31 height 15
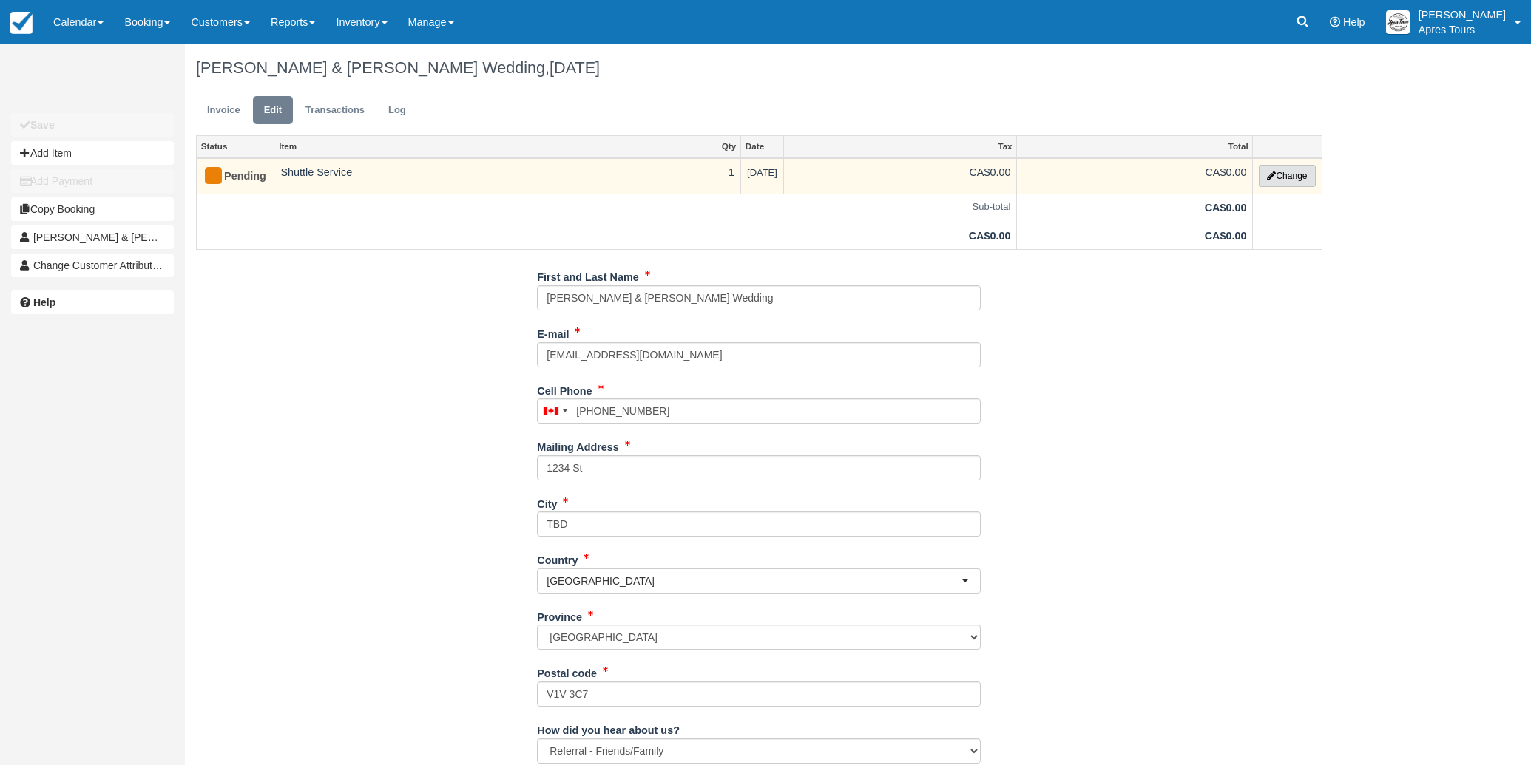
click at [1295, 177] on button "Change" at bounding box center [1286, 176] width 56 height 22
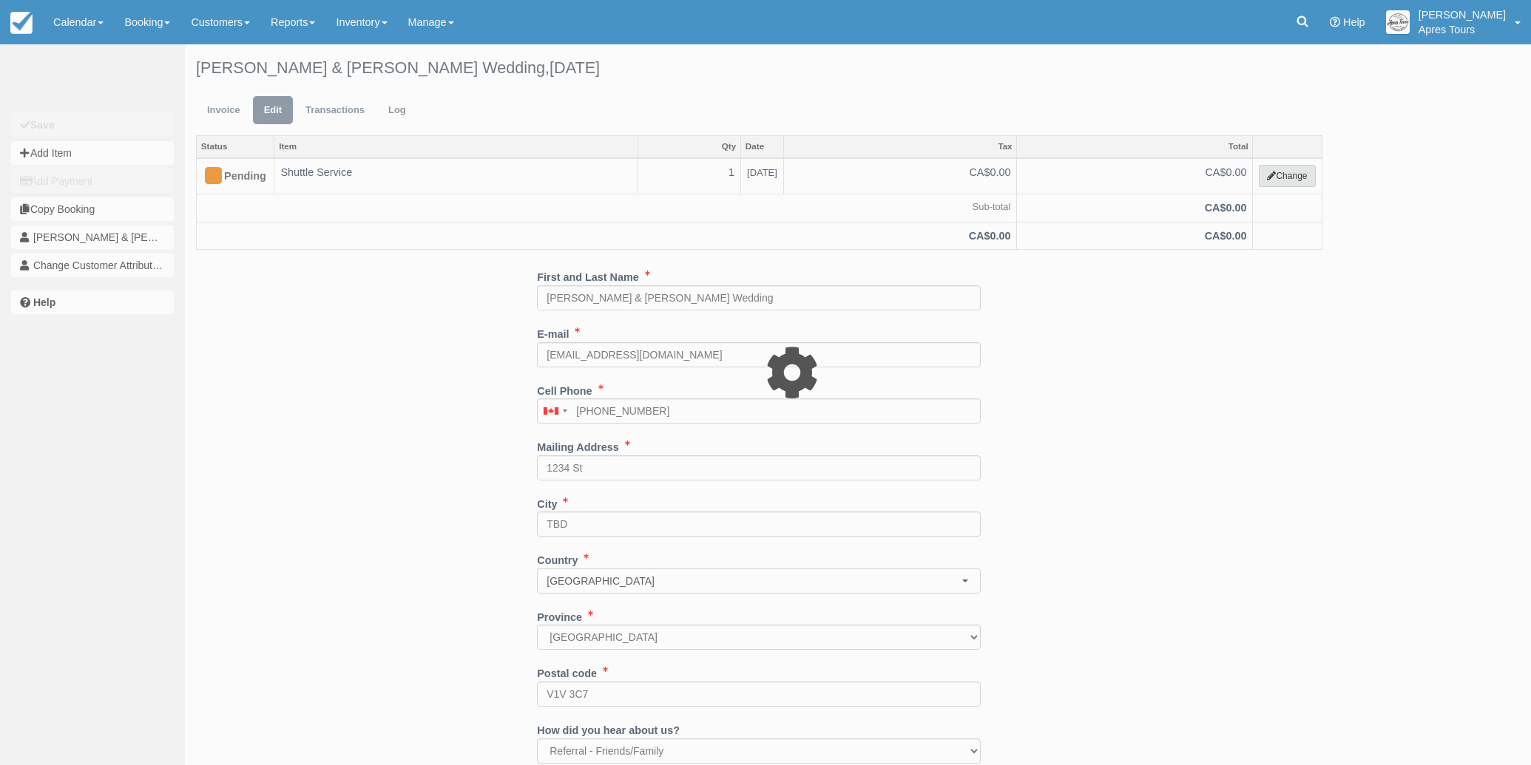
select select "4"
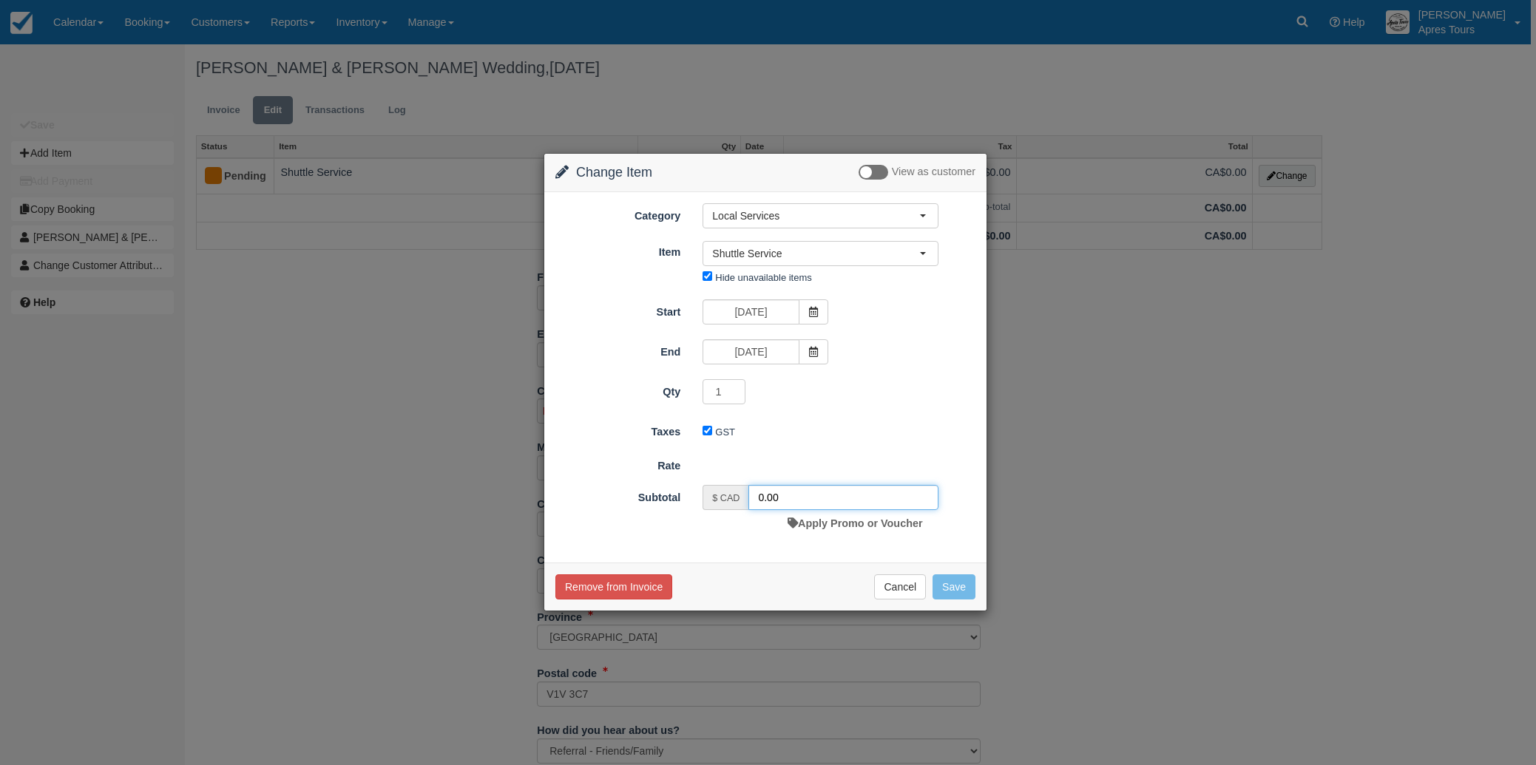
click at [757, 498] on input "0.00" at bounding box center [843, 497] width 190 height 25
type input "900.00"
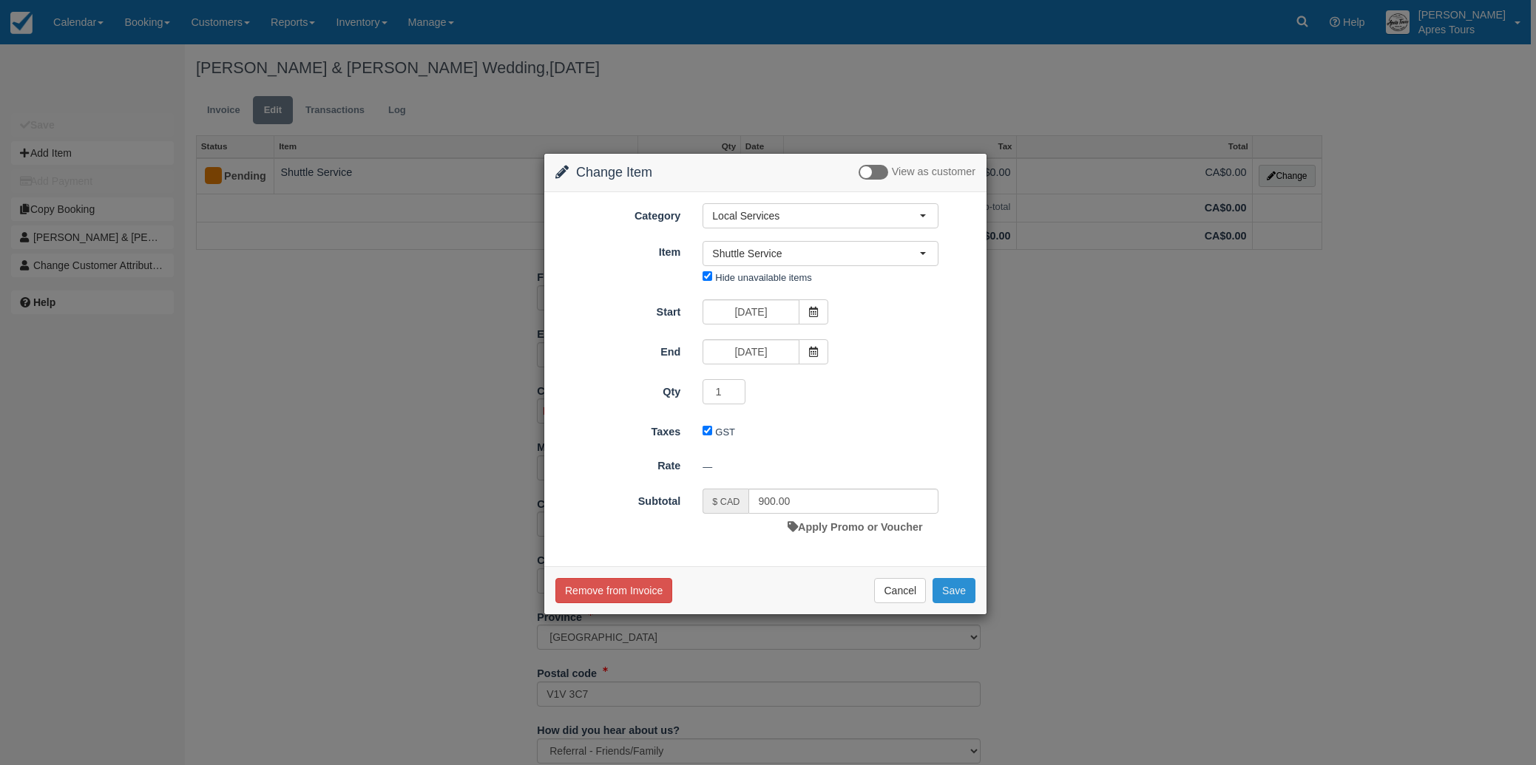
click at [951, 592] on button "Save" at bounding box center [953, 590] width 43 height 25
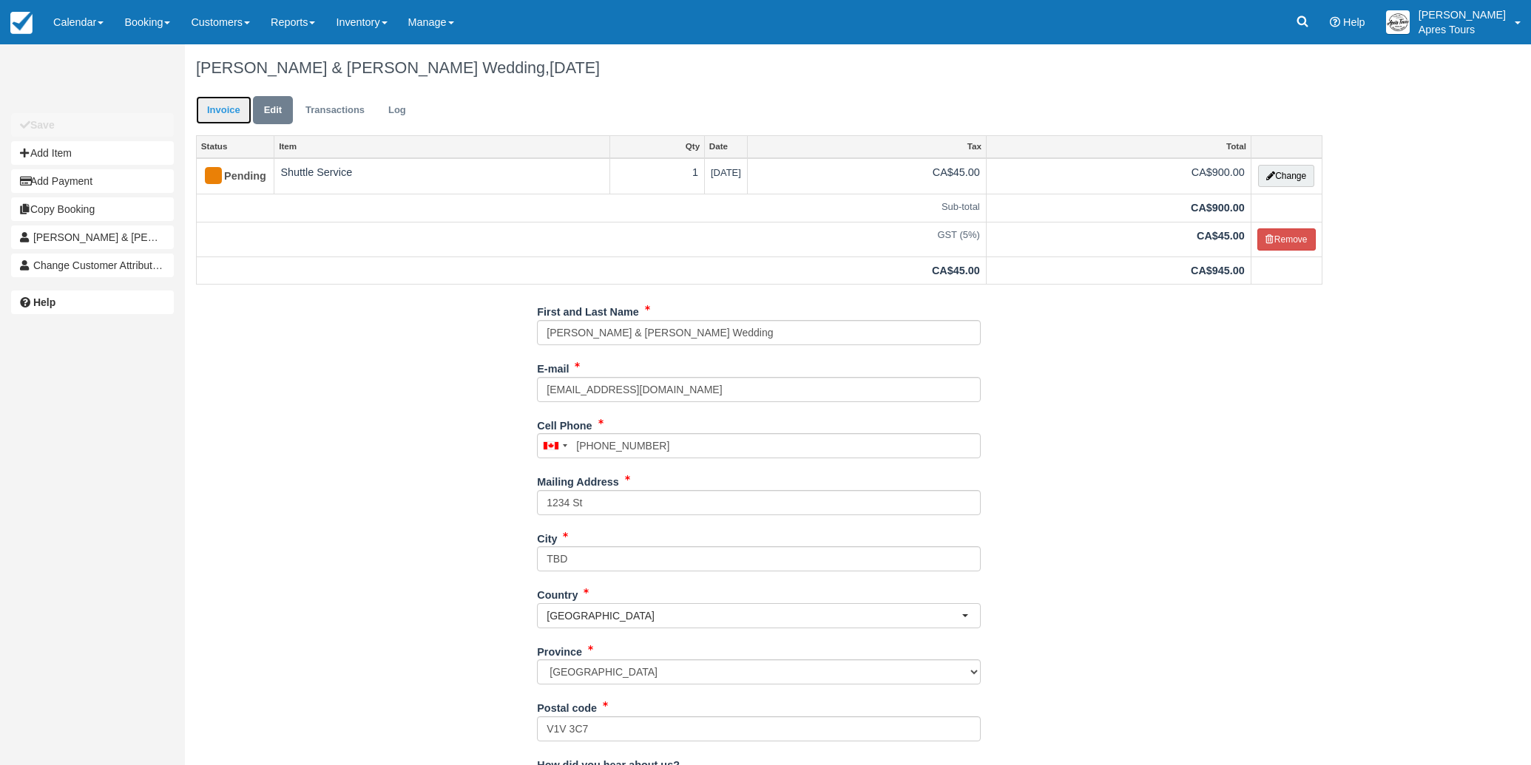
click at [225, 115] on link "Invoice" at bounding box center [223, 110] width 55 height 29
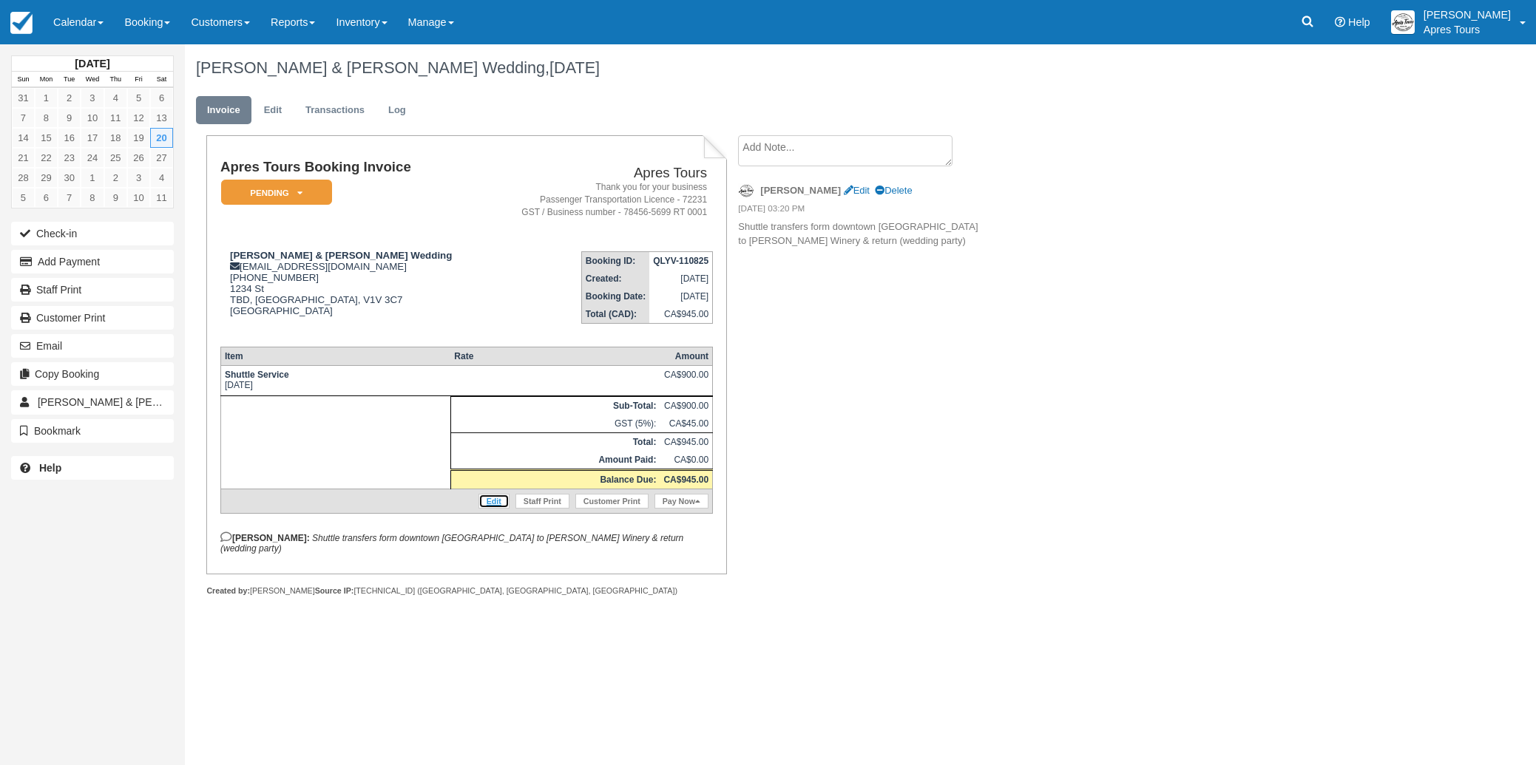
click at [492, 509] on link "Edit" at bounding box center [493, 501] width 31 height 15
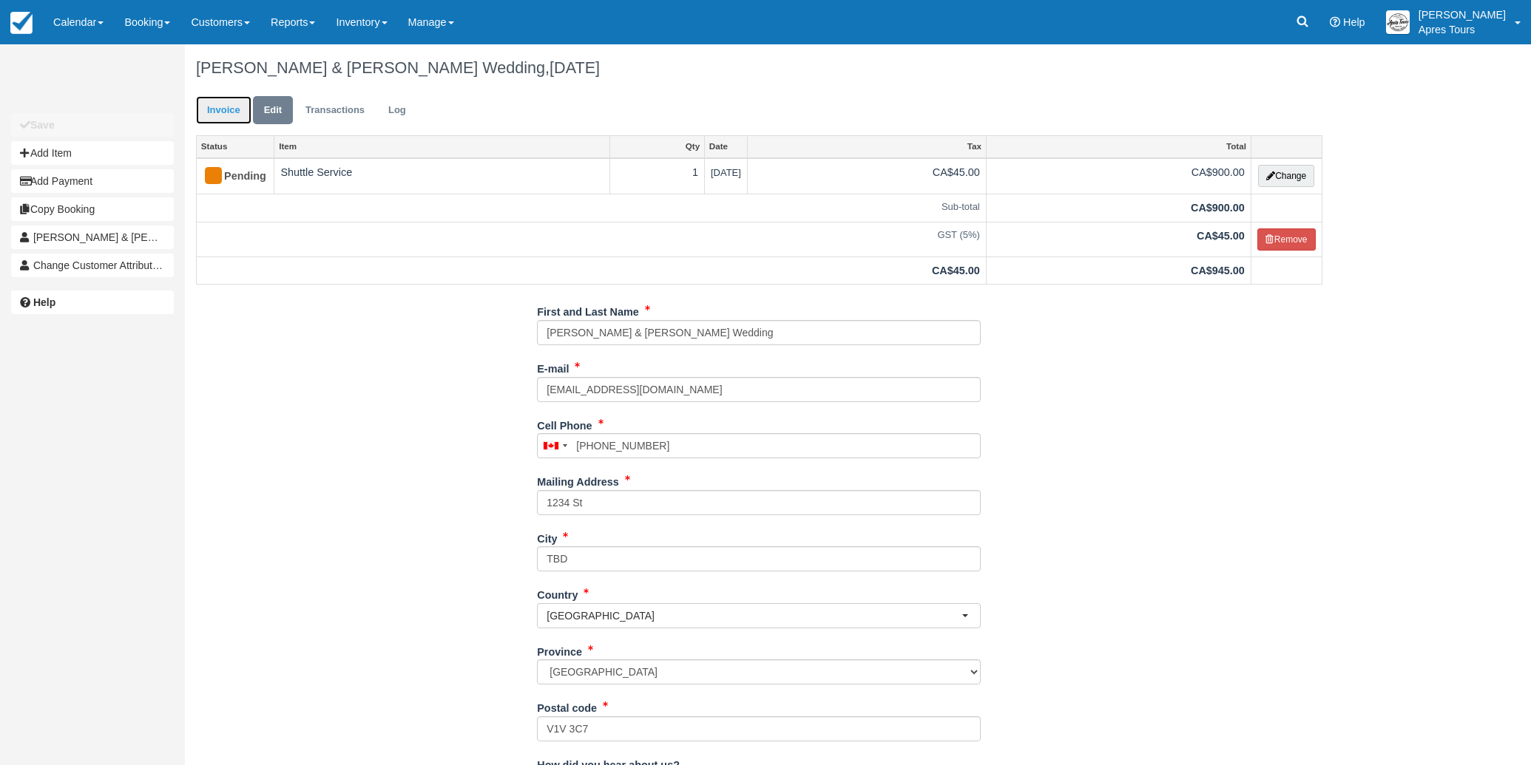
click at [221, 110] on link "Invoice" at bounding box center [223, 110] width 55 height 29
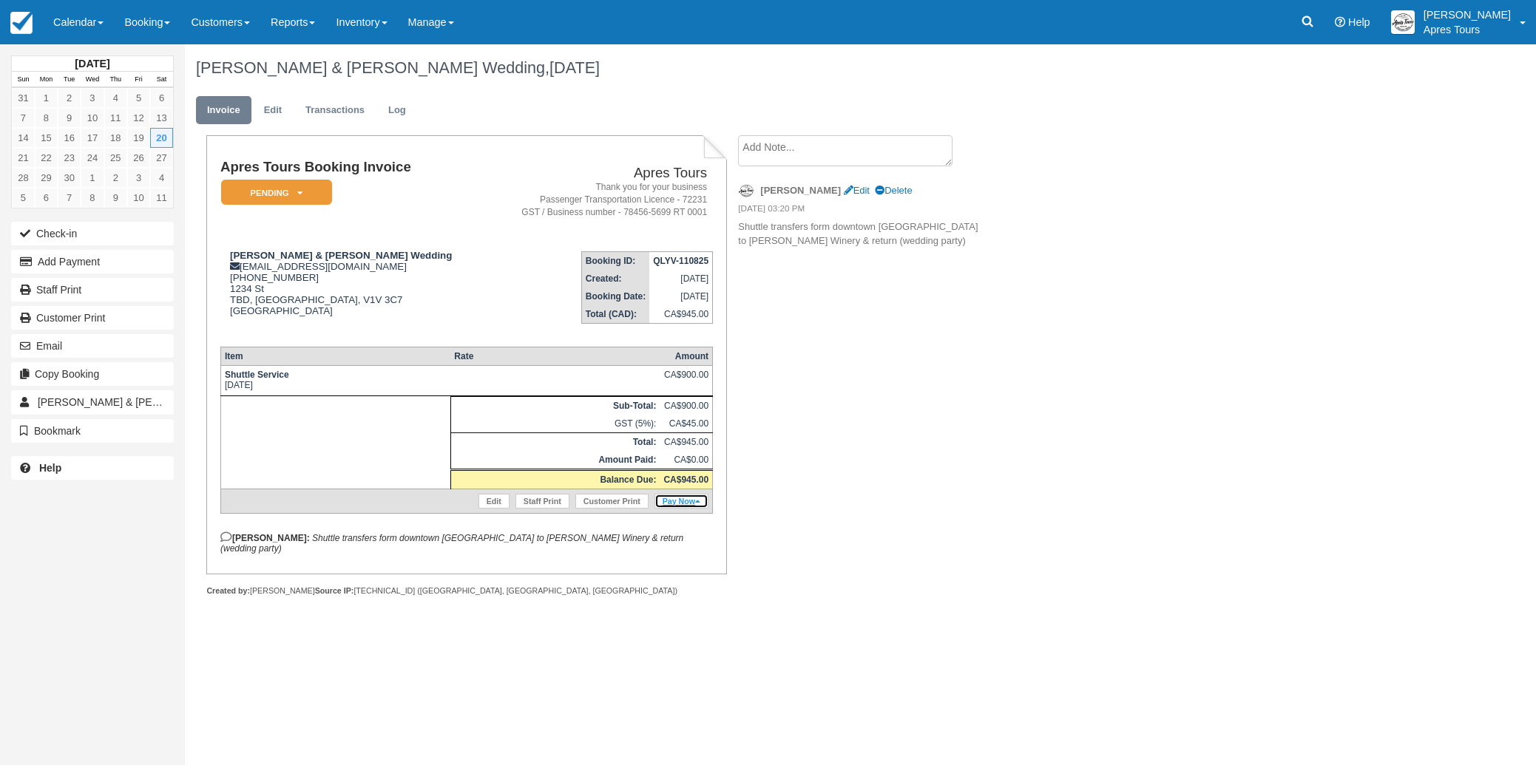
click at [679, 509] on link "Pay Now" at bounding box center [681, 501] width 54 height 15
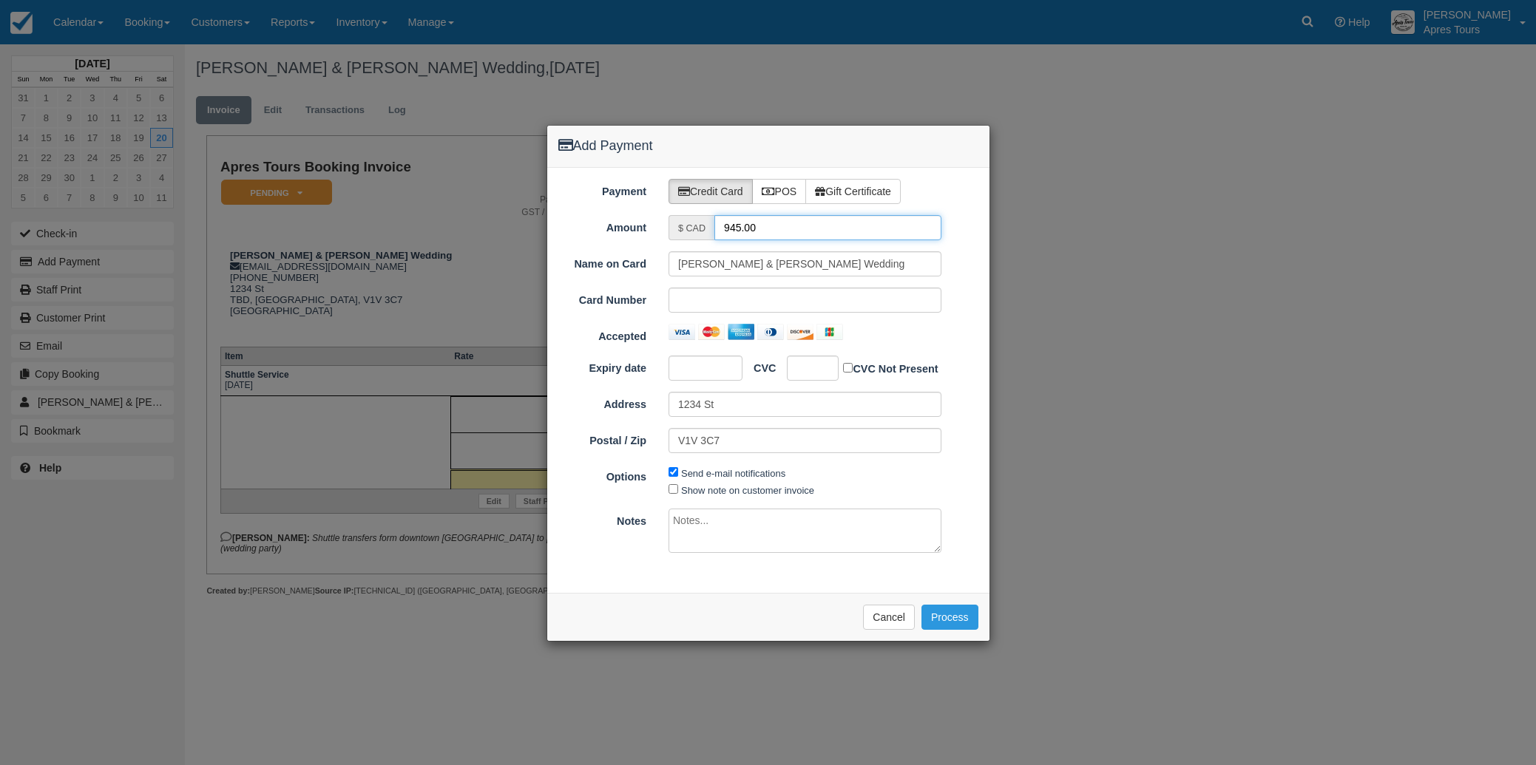
click at [740, 226] on input "945.00" at bounding box center [827, 227] width 227 height 25
type input "250.00"
click at [776, 197] on label "POS" at bounding box center [779, 191] width 55 height 25
radio input "true"
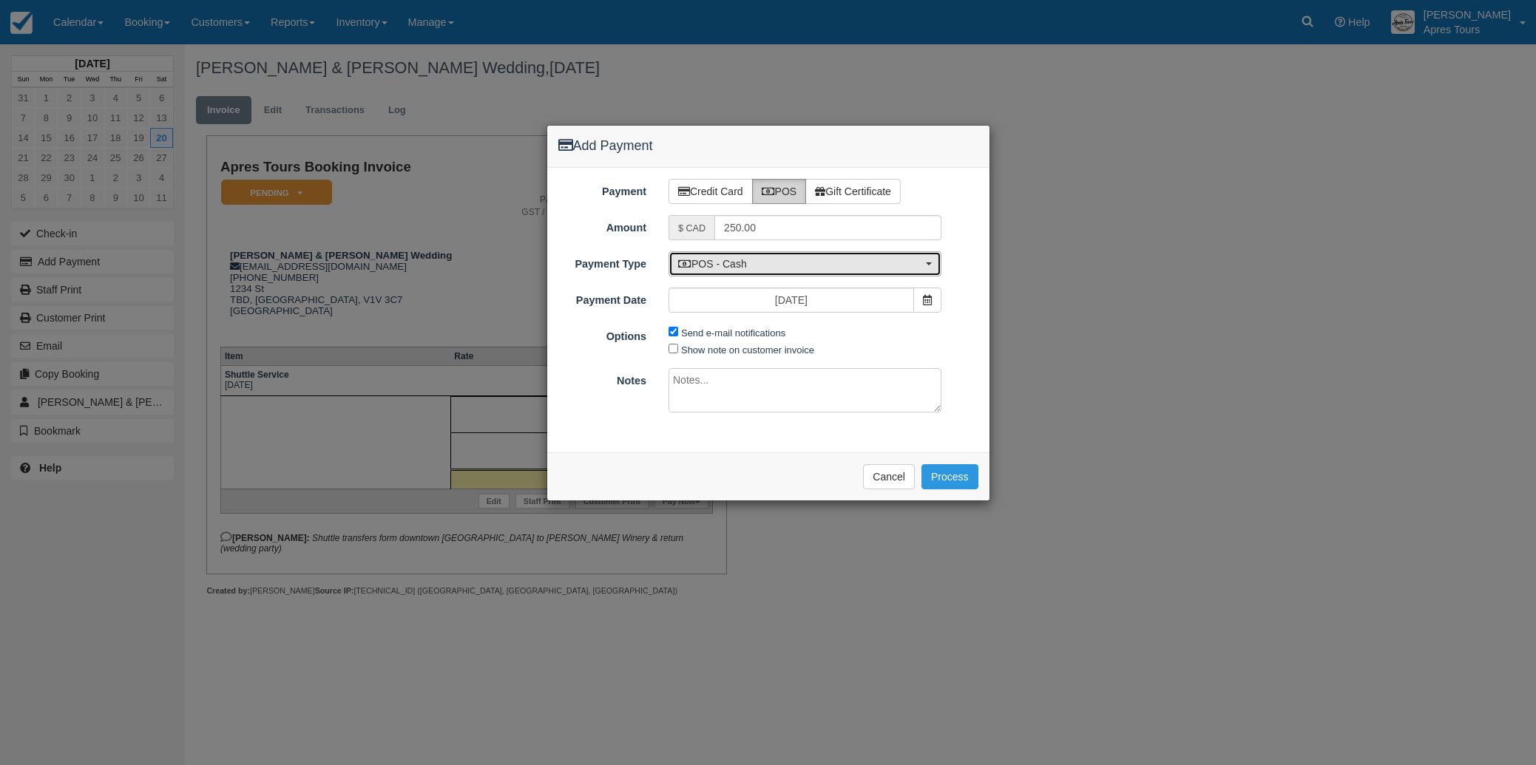
click at [782, 267] on span "POS - Cash" at bounding box center [800, 264] width 244 height 15
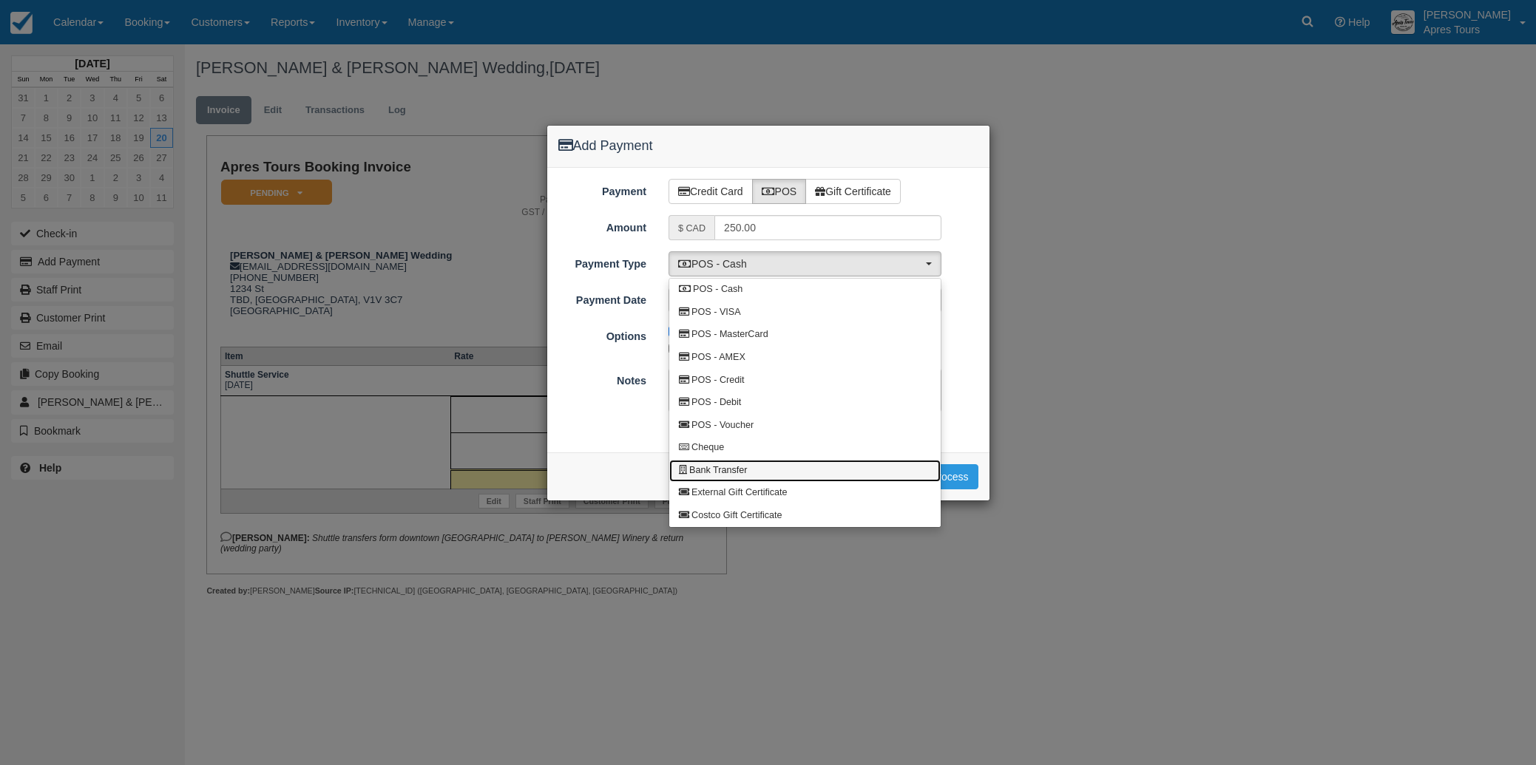
click at [728, 474] on span "Bank Transfer" at bounding box center [718, 470] width 58 height 13
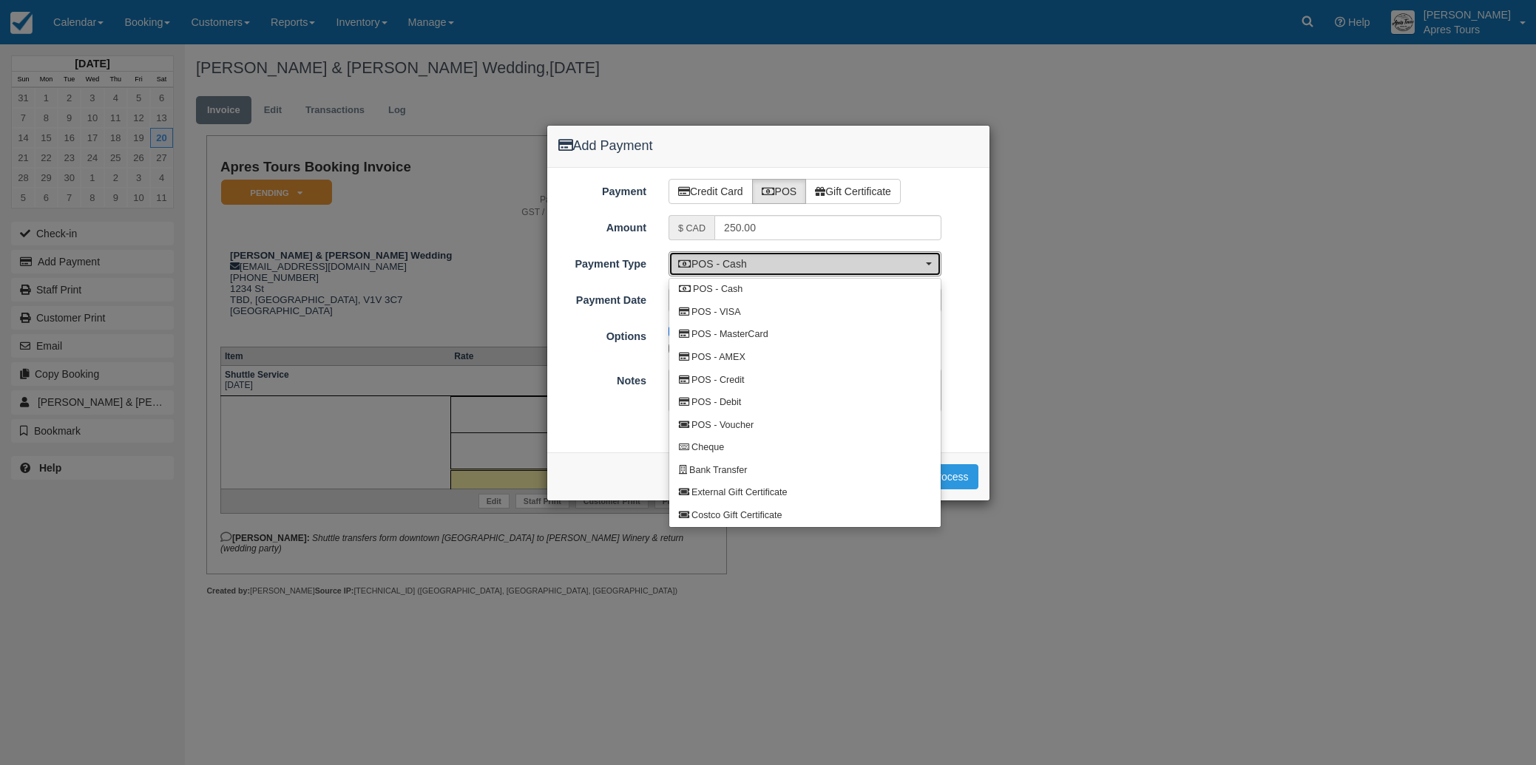
select select "BANK"
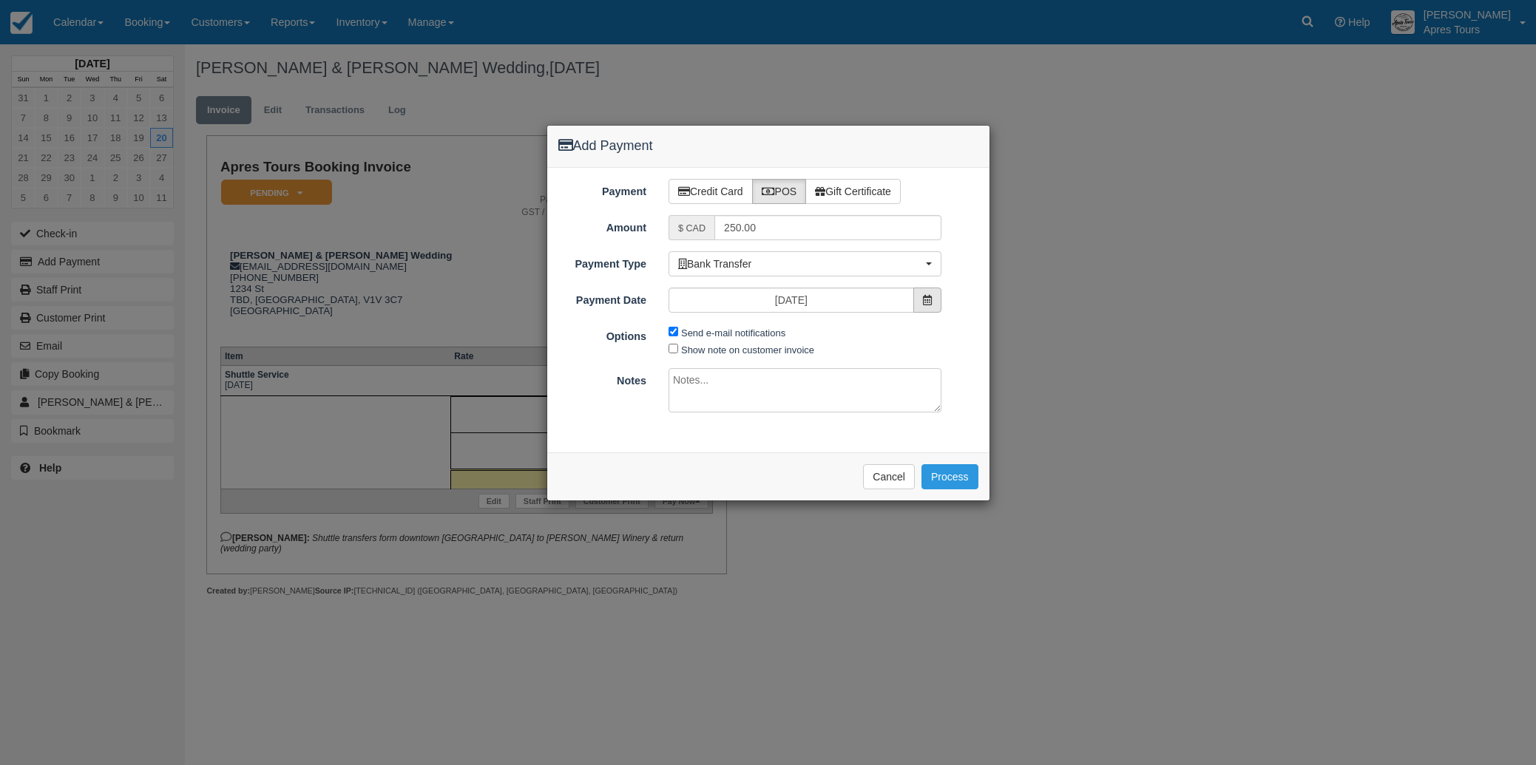
click at [928, 300] on icon at bounding box center [927, 300] width 9 height 10
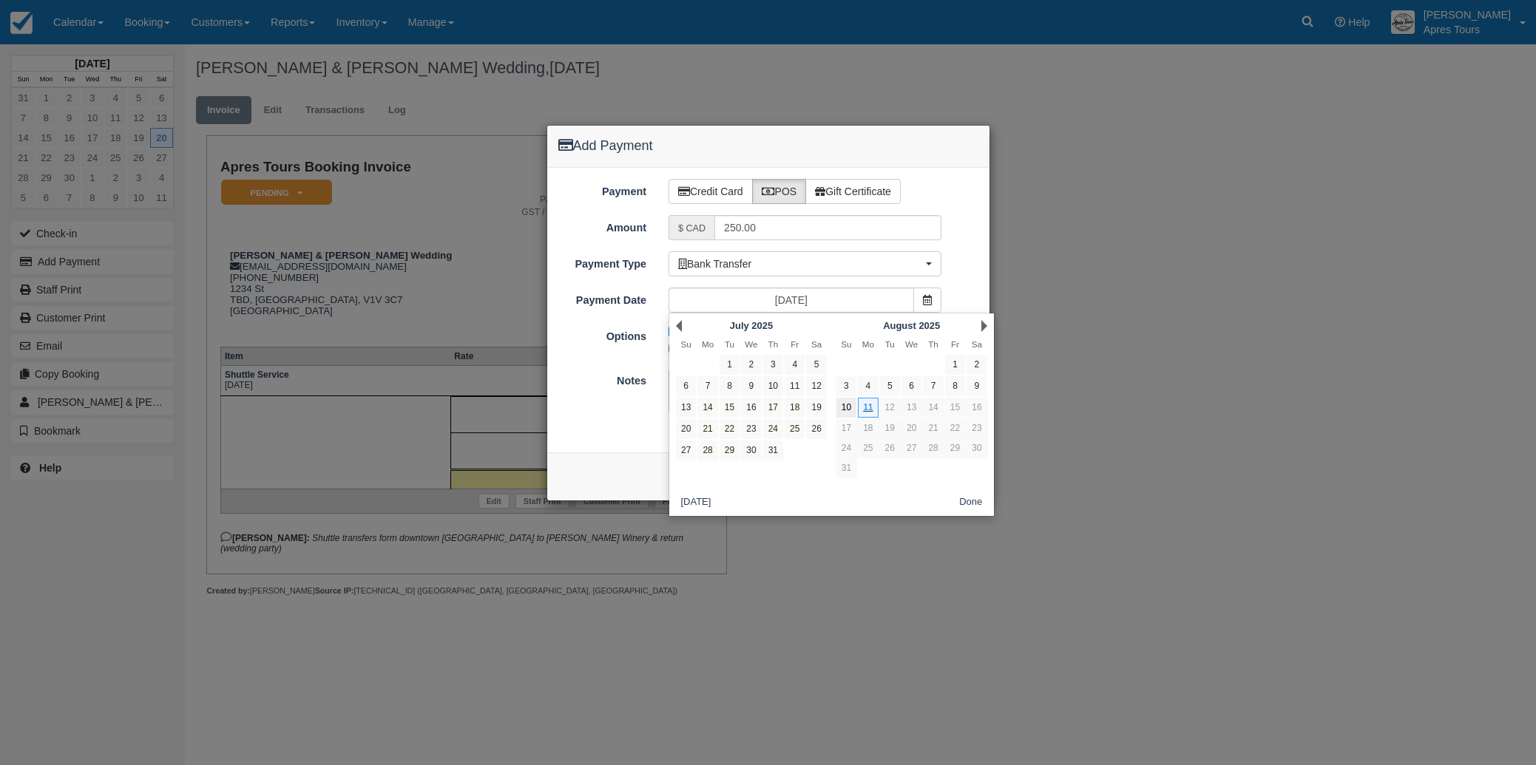
click at [847, 407] on link "10" at bounding box center [846, 408] width 20 height 20
type input "Sun Aug 10 2025"
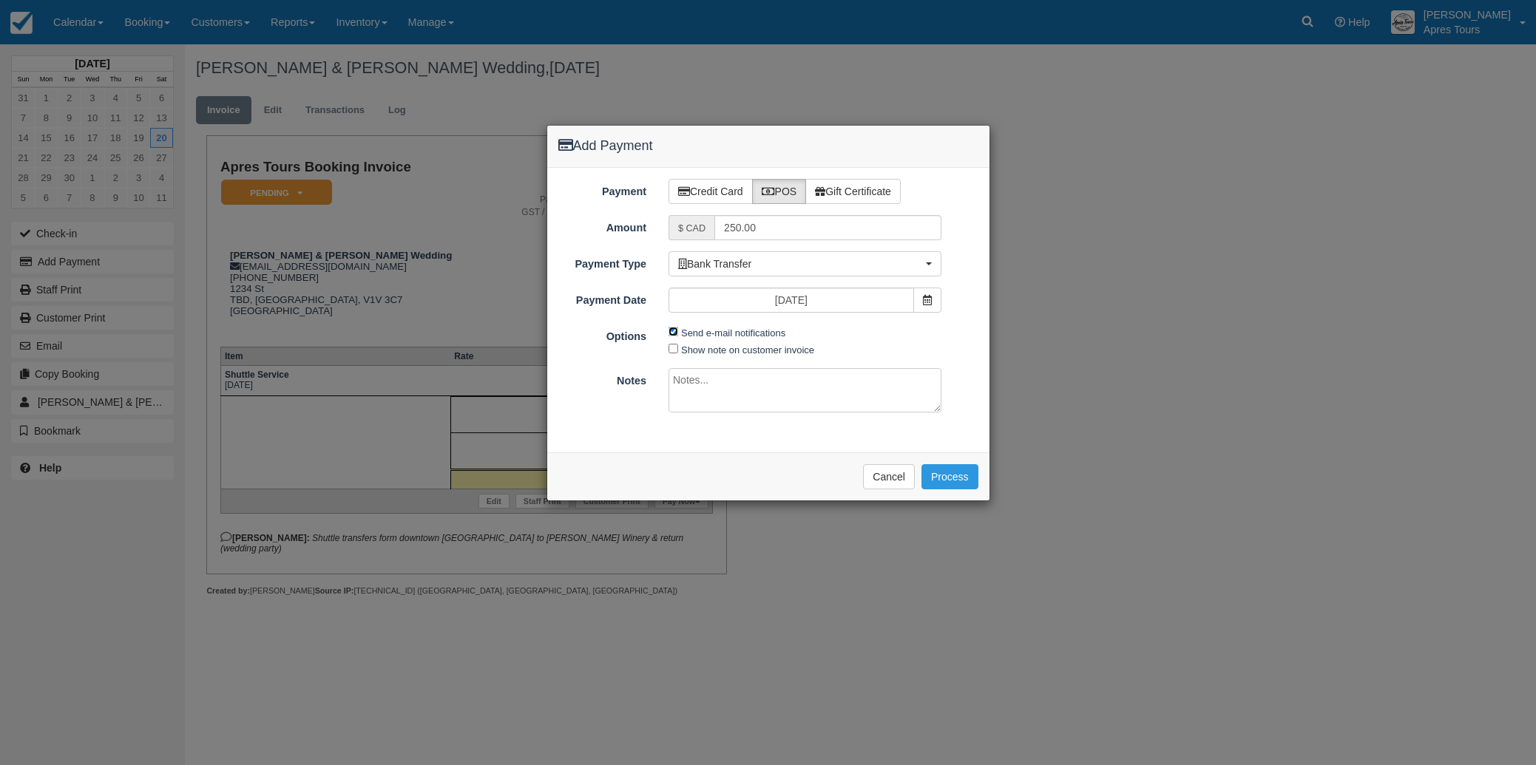
click at [672, 334] on input "Send e-mail notifications" at bounding box center [673, 332] width 10 height 10
checkbox input "false"
click at [697, 379] on textarea at bounding box center [804, 390] width 273 height 44
type textarea "Deposit paid Aug 2025"
click at [673, 350] on input "Show note on customer invoice" at bounding box center [673, 349] width 10 height 10
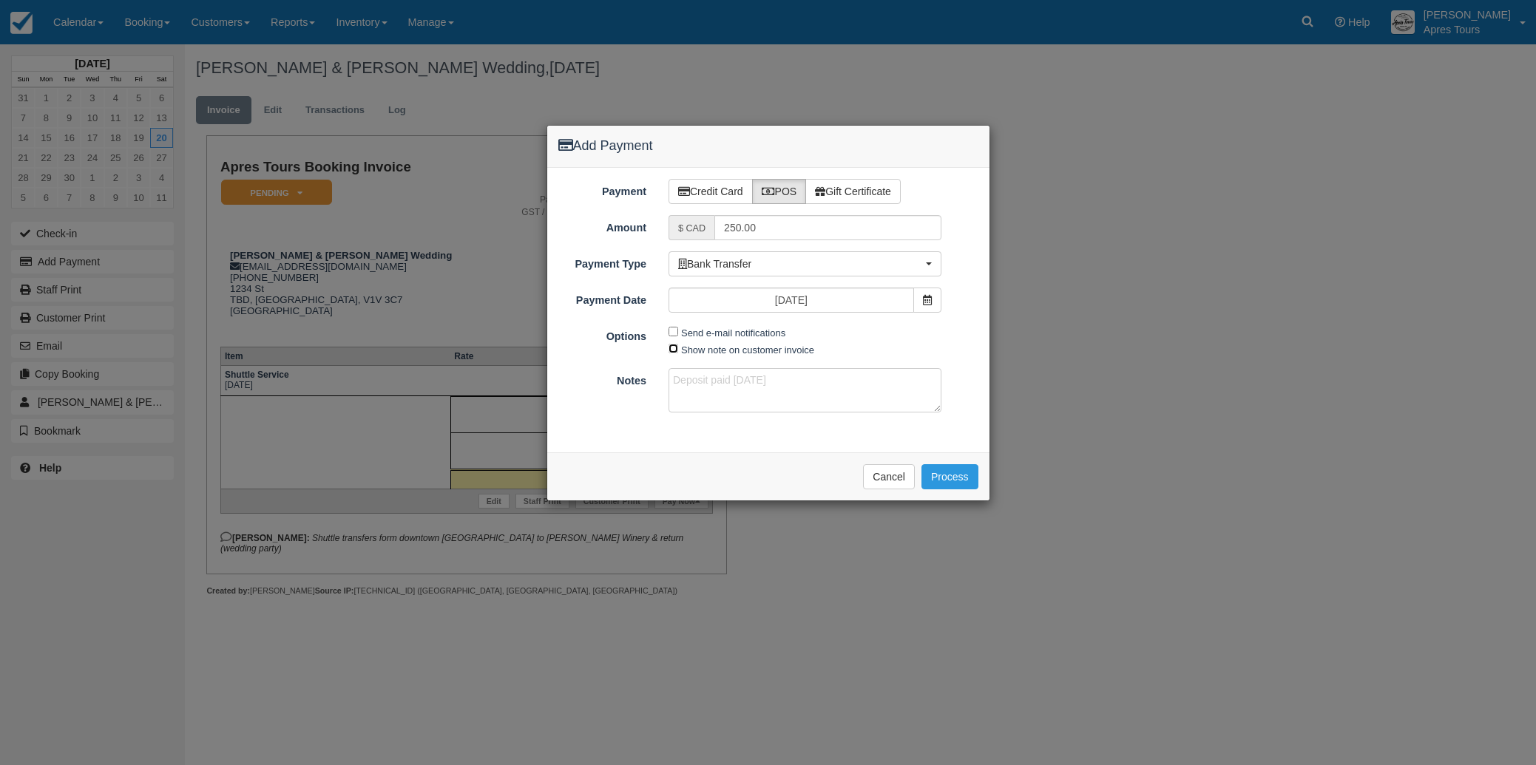
checkbox input "true"
click at [943, 473] on button "Process" at bounding box center [949, 476] width 57 height 25
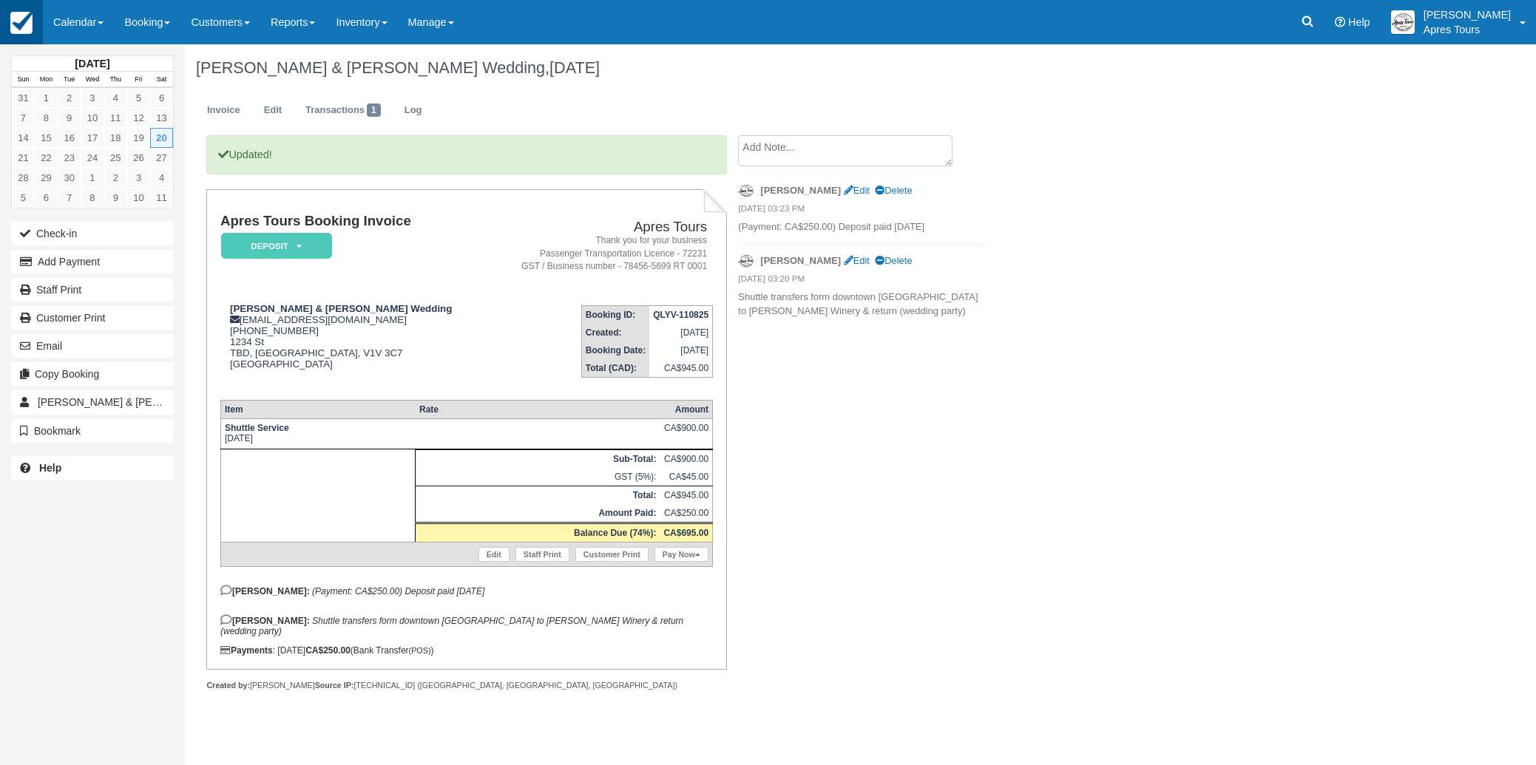
click at [24, 25] on img at bounding box center [21, 23] width 22 height 22
